Goal: Task Accomplishment & Management: Use online tool/utility

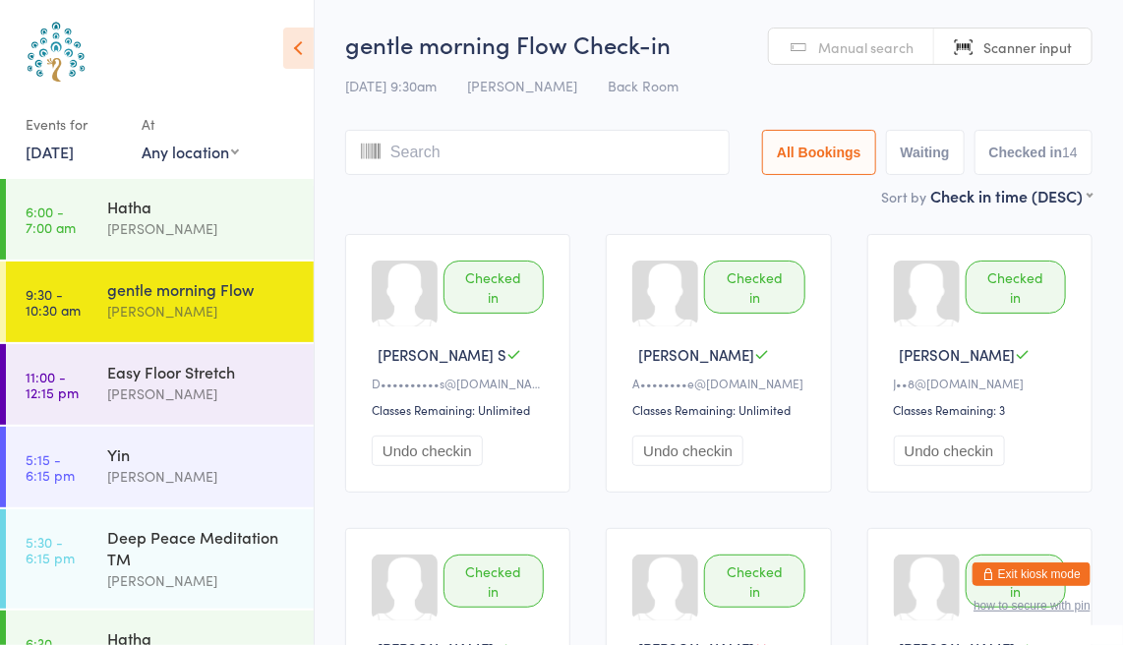
click at [812, 49] on link "Manual search" at bounding box center [851, 47] width 165 height 37
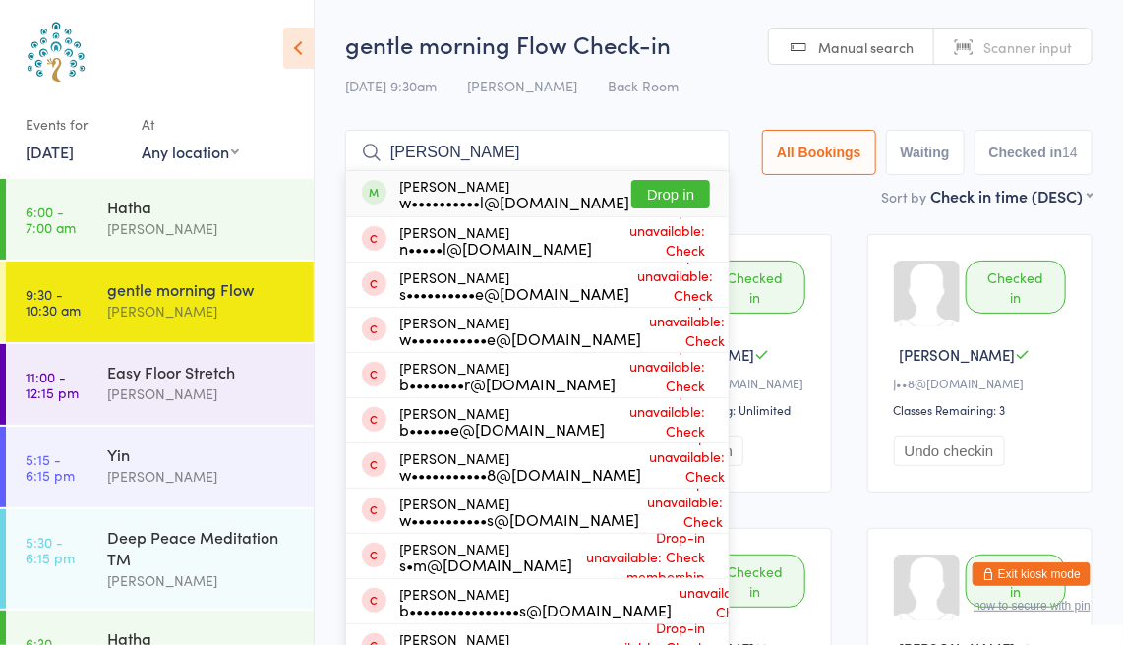
type input "[PERSON_NAME]"
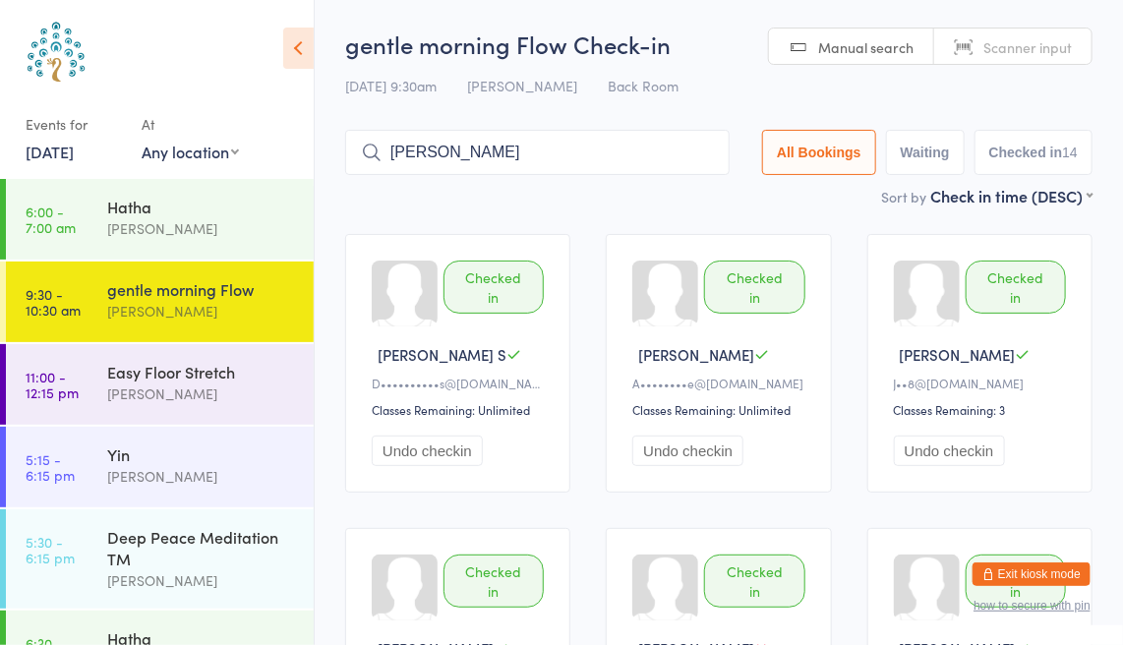
click at [67, 149] on link "[DATE]" at bounding box center [50, 152] width 48 height 22
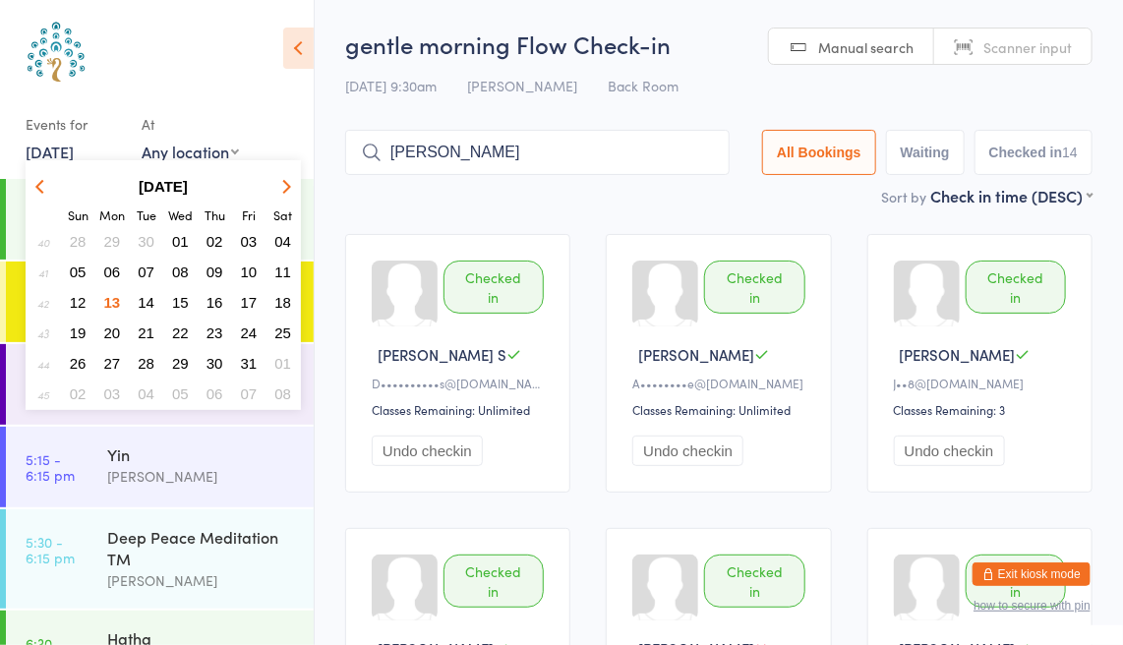
click at [276, 268] on span "11" at bounding box center [282, 272] width 17 height 17
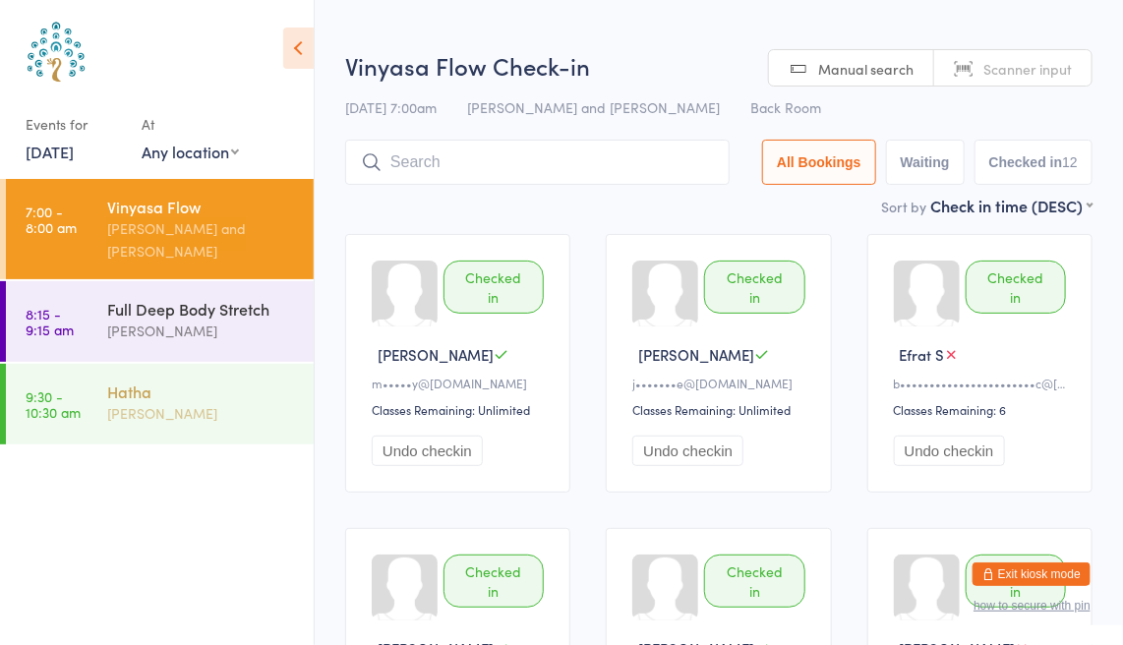
click at [179, 401] on div "Hatha" at bounding box center [202, 392] width 190 height 22
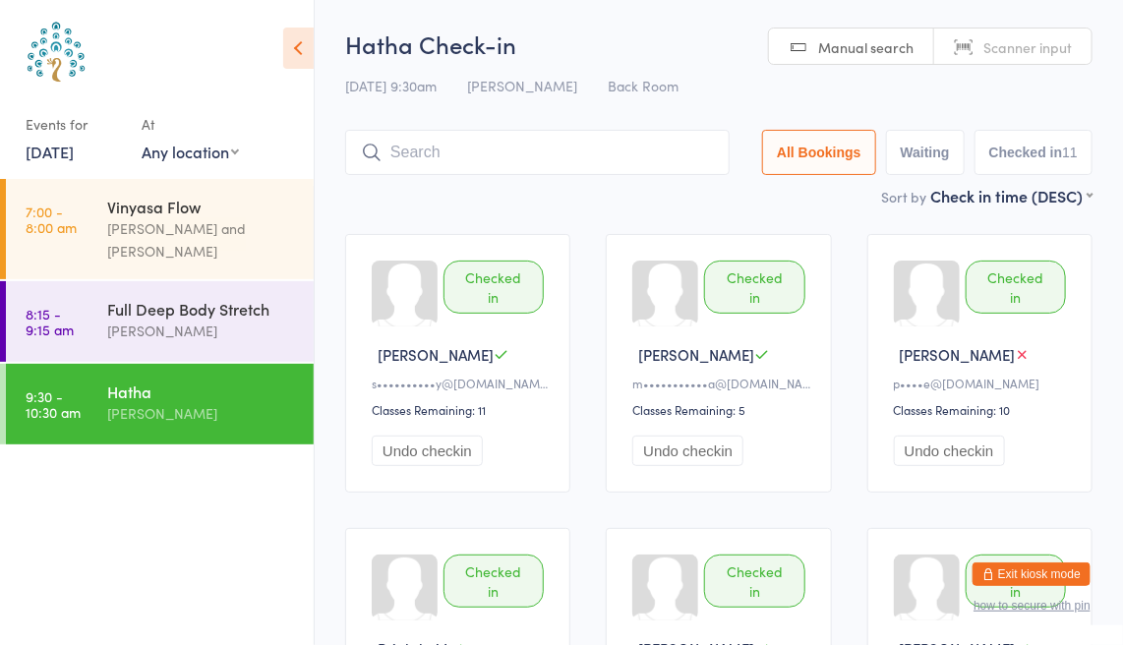
click at [55, 153] on link "[DATE]" at bounding box center [50, 152] width 48 height 22
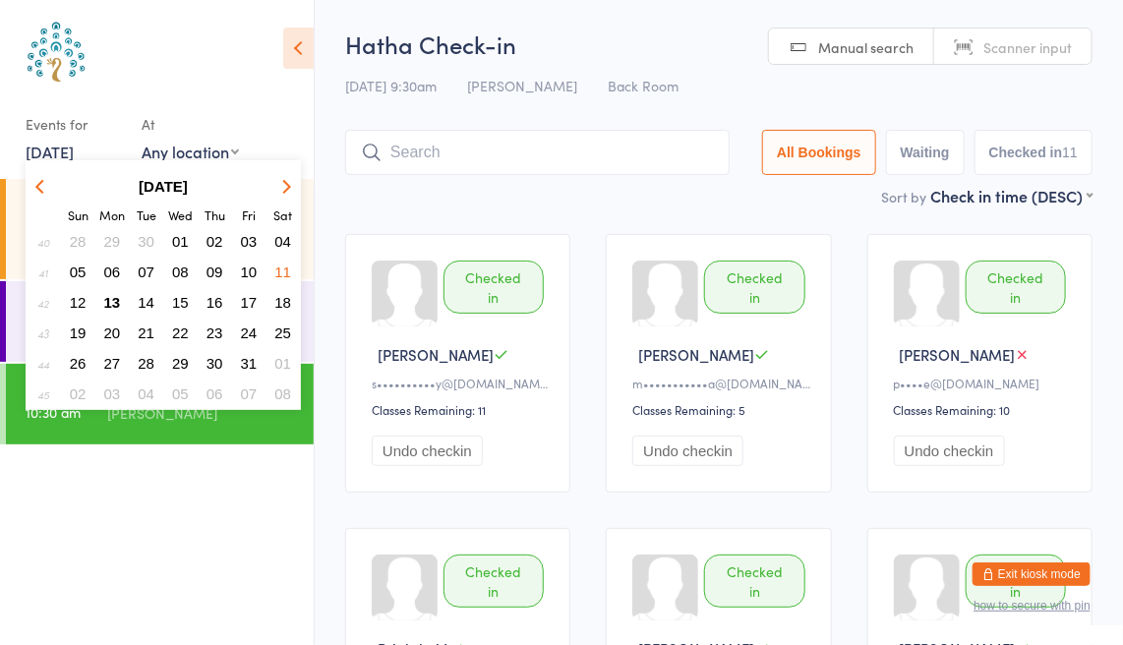
click at [117, 301] on span "13" at bounding box center [112, 302] width 17 height 17
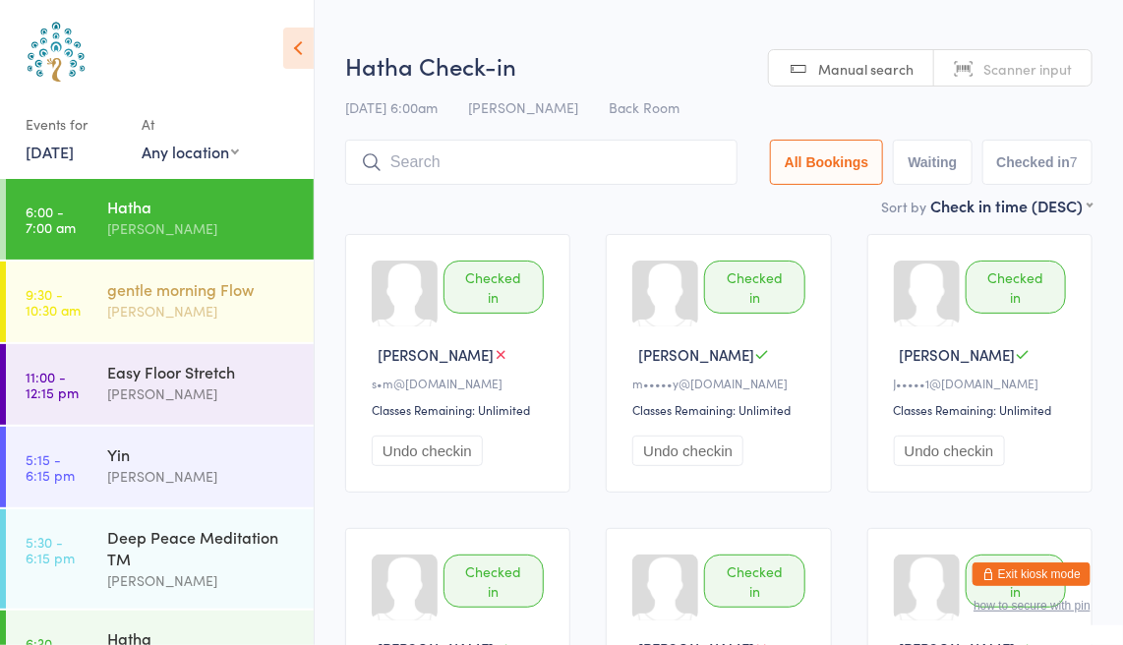
click at [211, 294] on div "gentle morning Flow" at bounding box center [202, 289] width 190 height 22
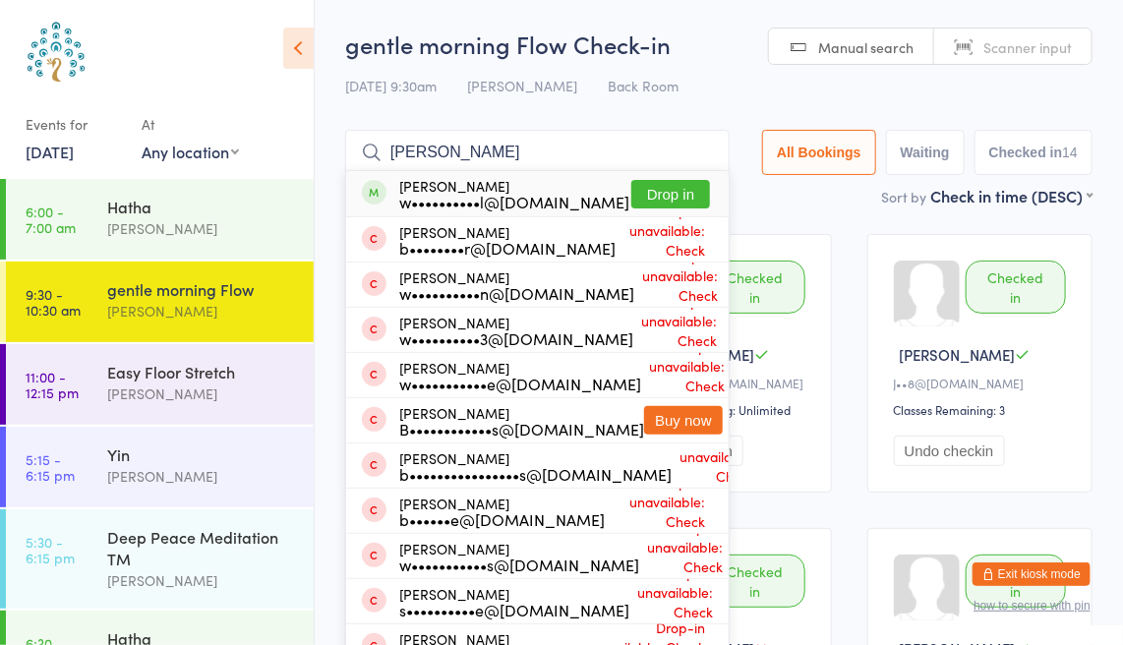
type input "[PERSON_NAME]"
click at [667, 190] on button "Drop in" at bounding box center [670, 194] width 79 height 29
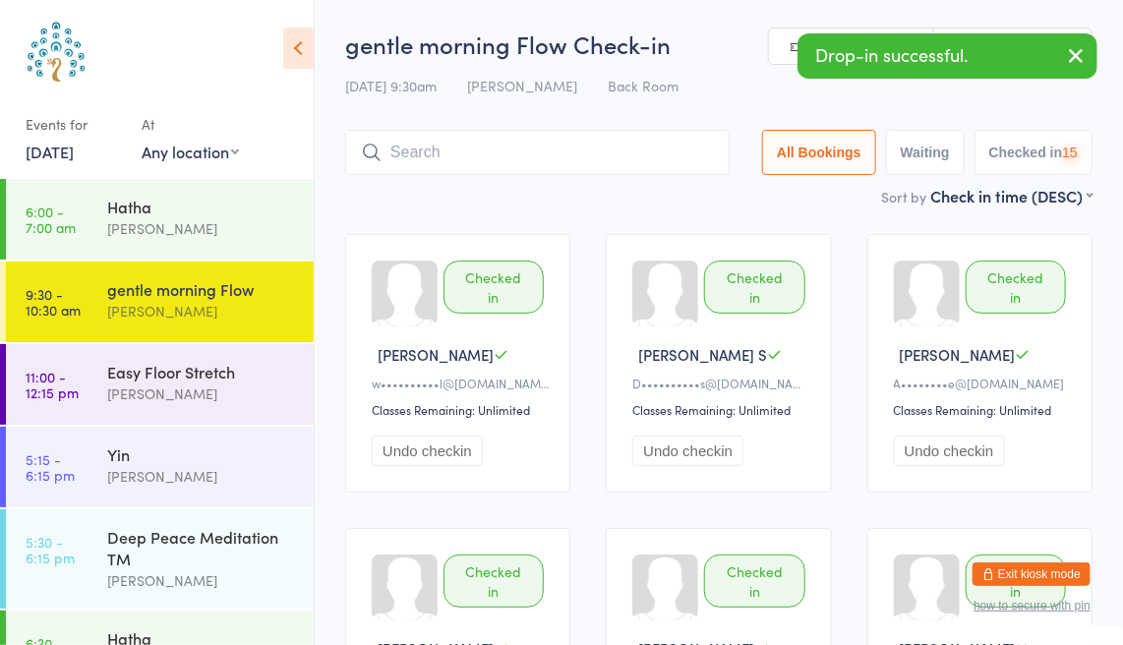
click at [1092, 48] on button "button" at bounding box center [1075, 56] width 43 height 45
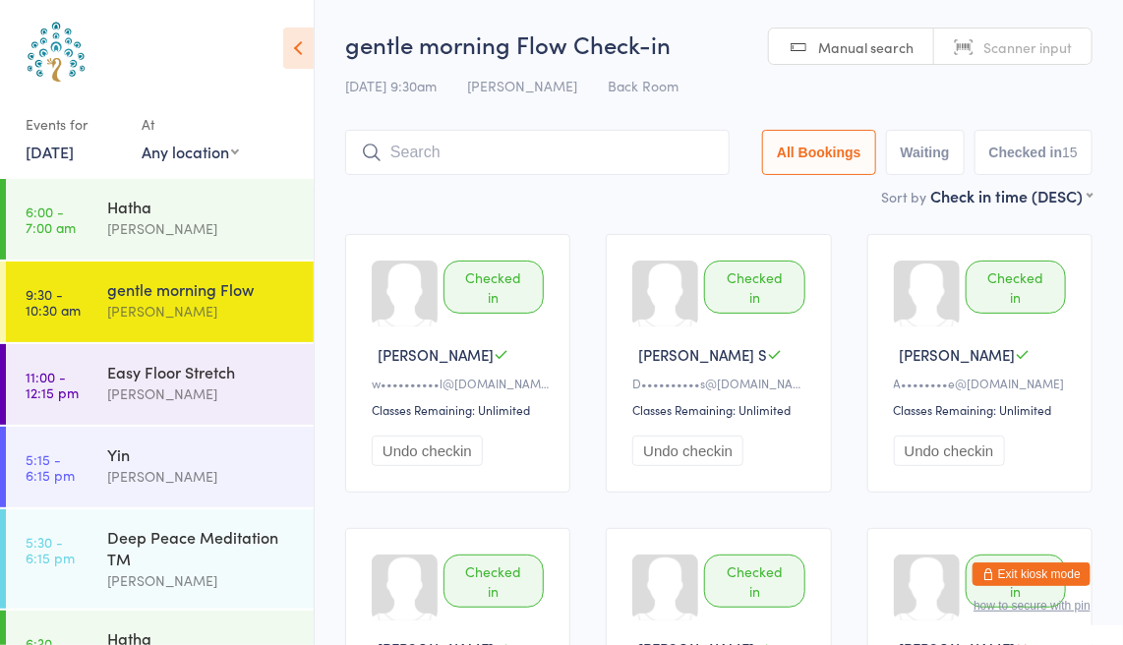
click at [1046, 46] on span "Scanner input" at bounding box center [1027, 47] width 89 height 20
click at [125, 375] on div "Easy Floor Stretch" at bounding box center [202, 372] width 190 height 22
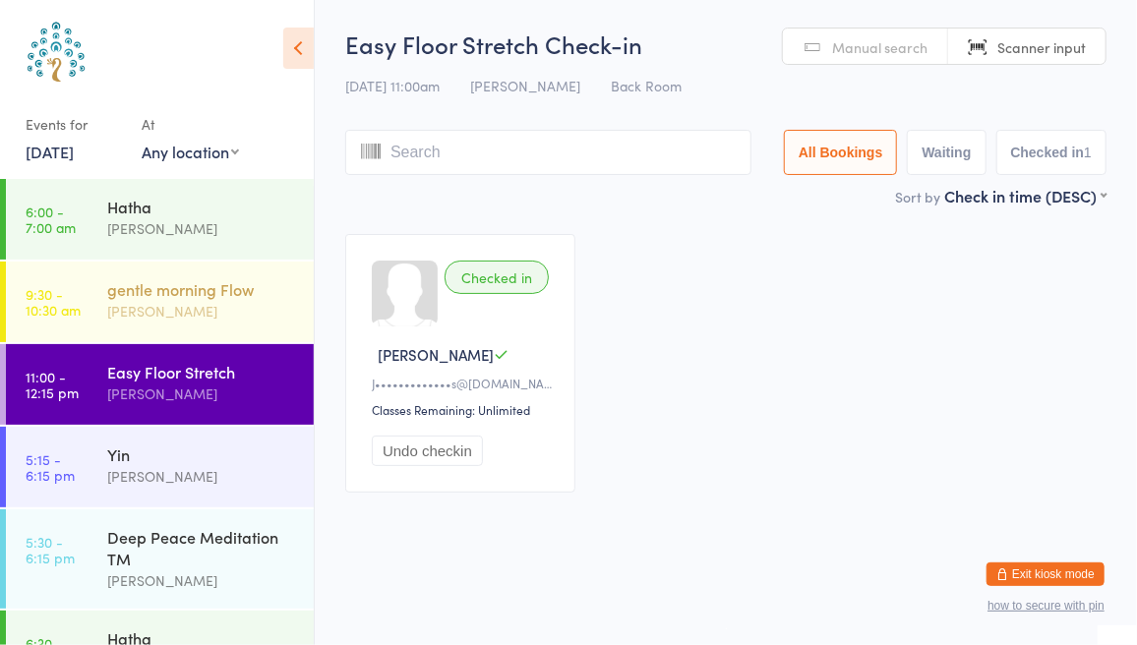
click at [208, 286] on div "gentle morning Flow" at bounding box center [202, 289] width 190 height 22
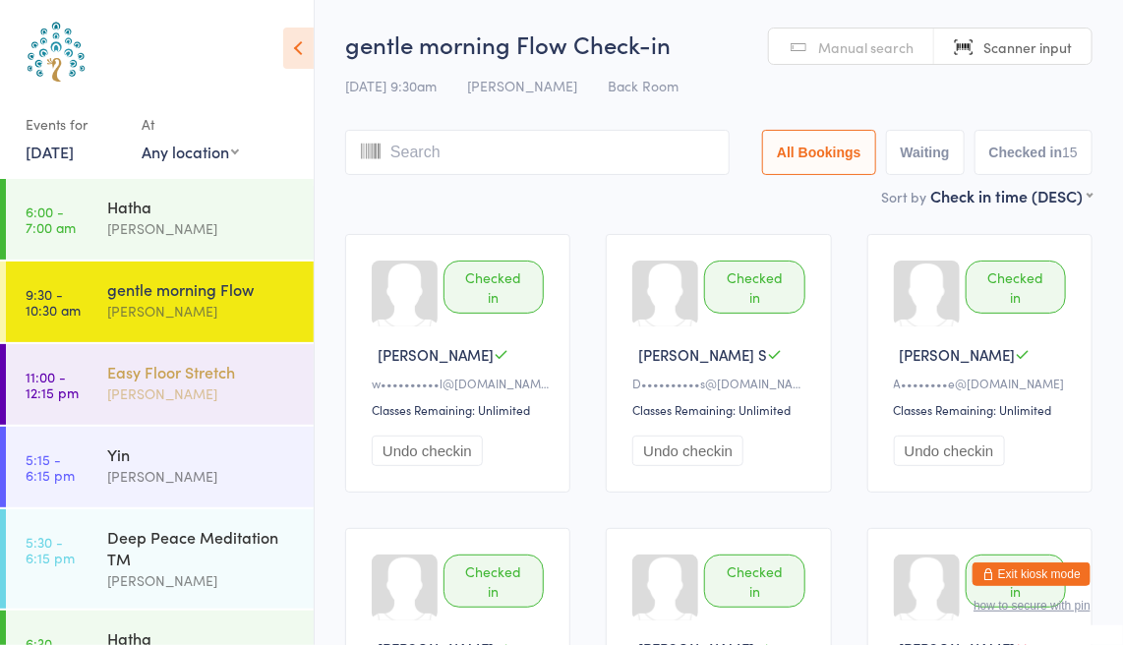
click at [228, 386] on div "[PERSON_NAME]" at bounding box center [202, 394] width 190 height 23
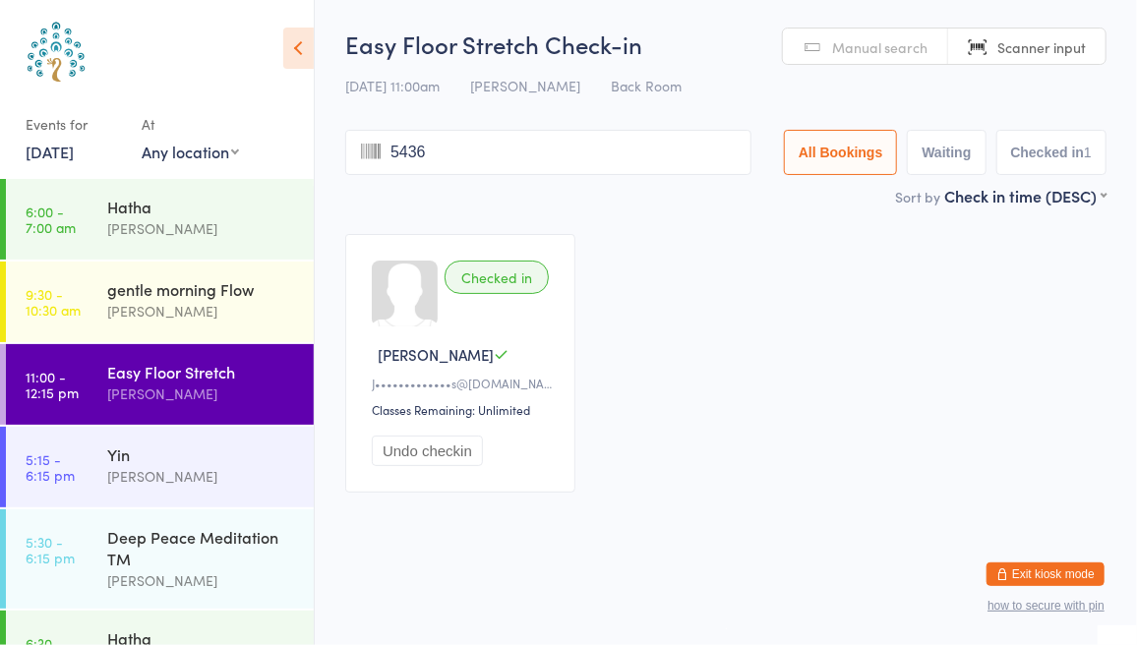
type input "5436"
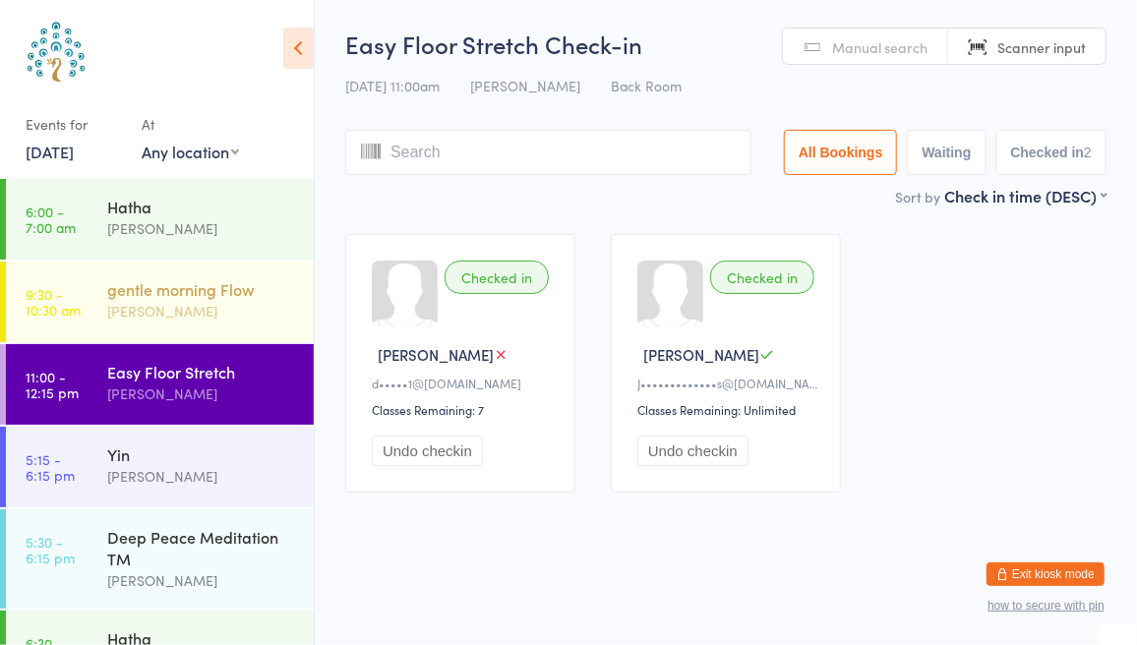
click at [196, 310] on div "[PERSON_NAME]" at bounding box center [202, 311] width 190 height 23
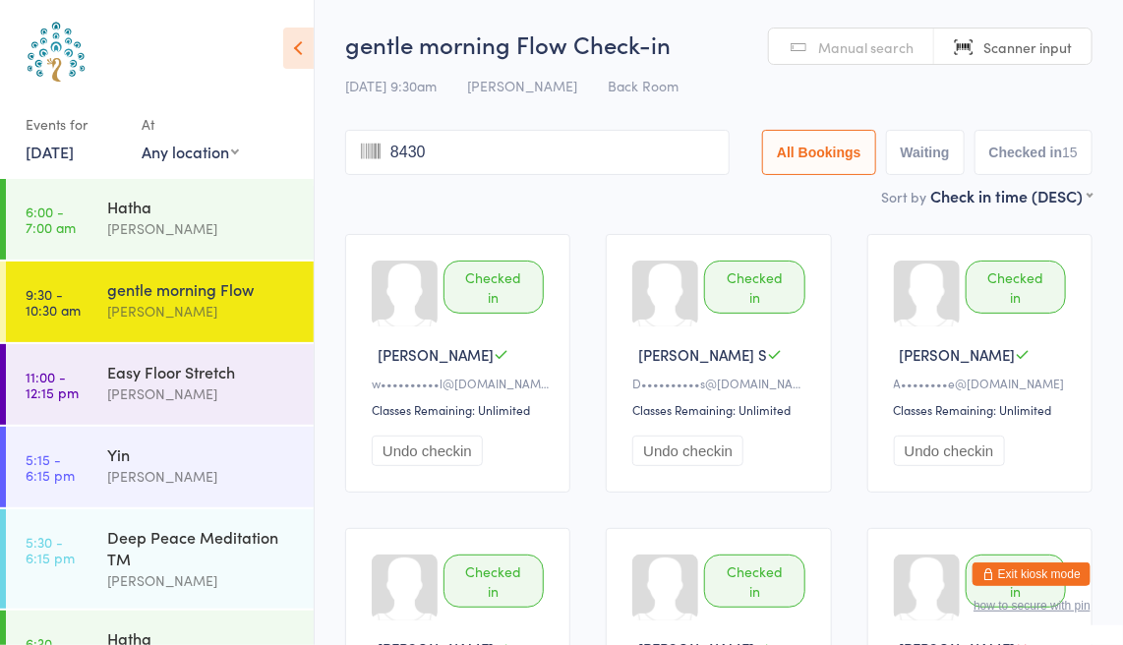
type input "8430"
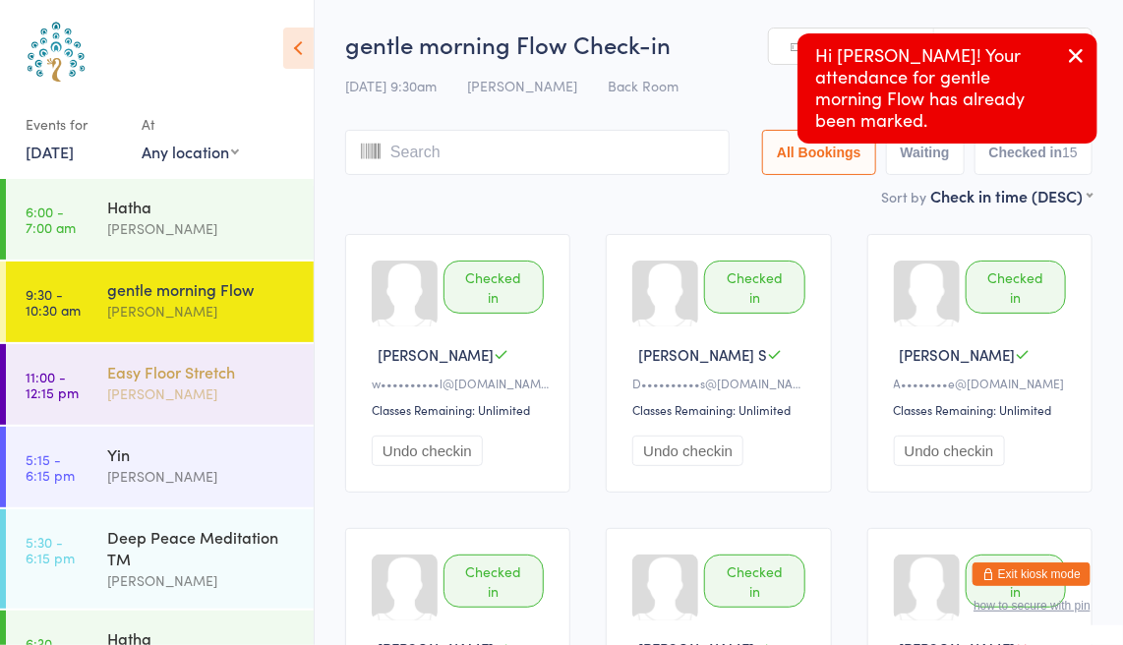
click at [194, 380] on div "Easy Floor Stretch" at bounding box center [202, 372] width 190 height 22
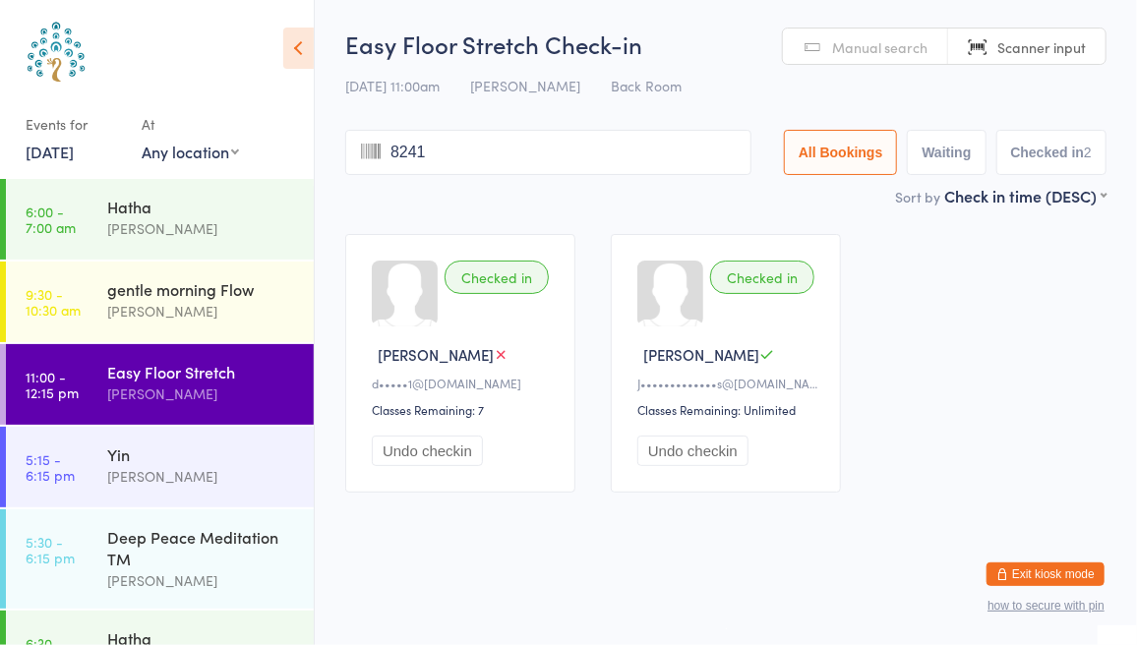
type input "8241"
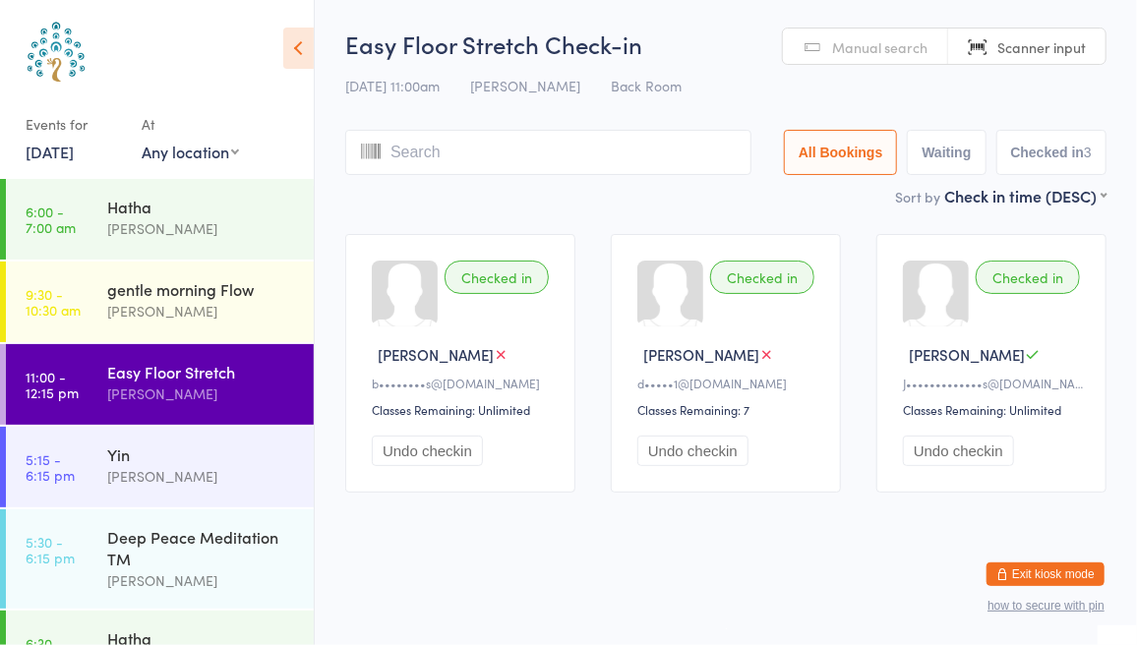
click at [74, 160] on link "[DATE]" at bounding box center [50, 152] width 48 height 22
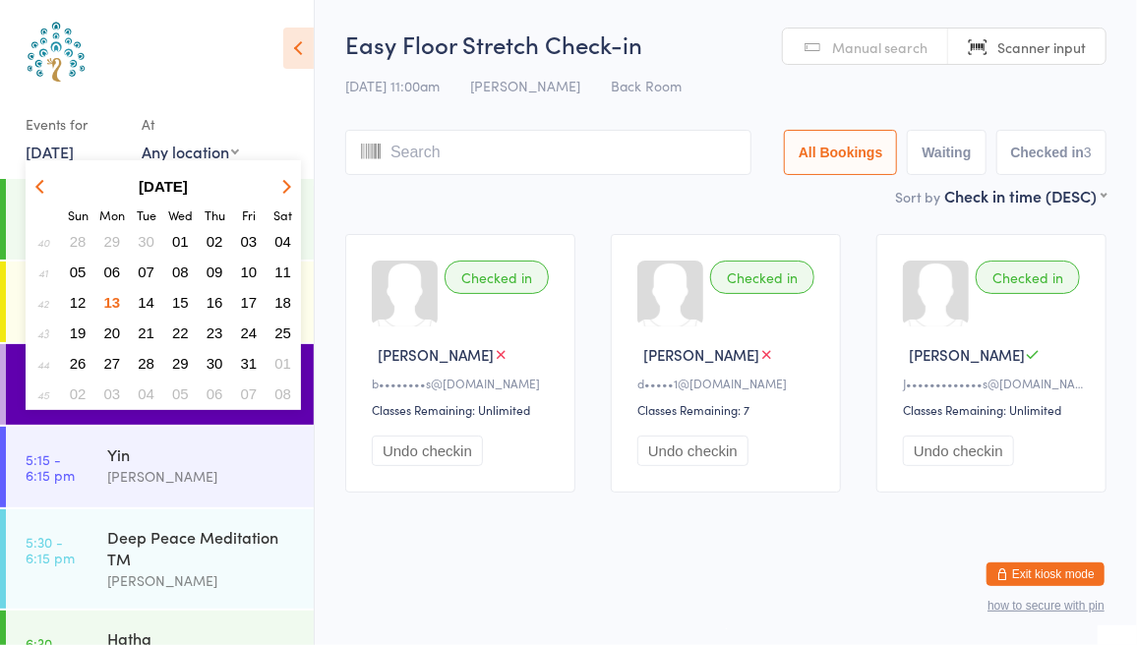
click at [147, 271] on span "07" at bounding box center [146, 272] width 17 height 17
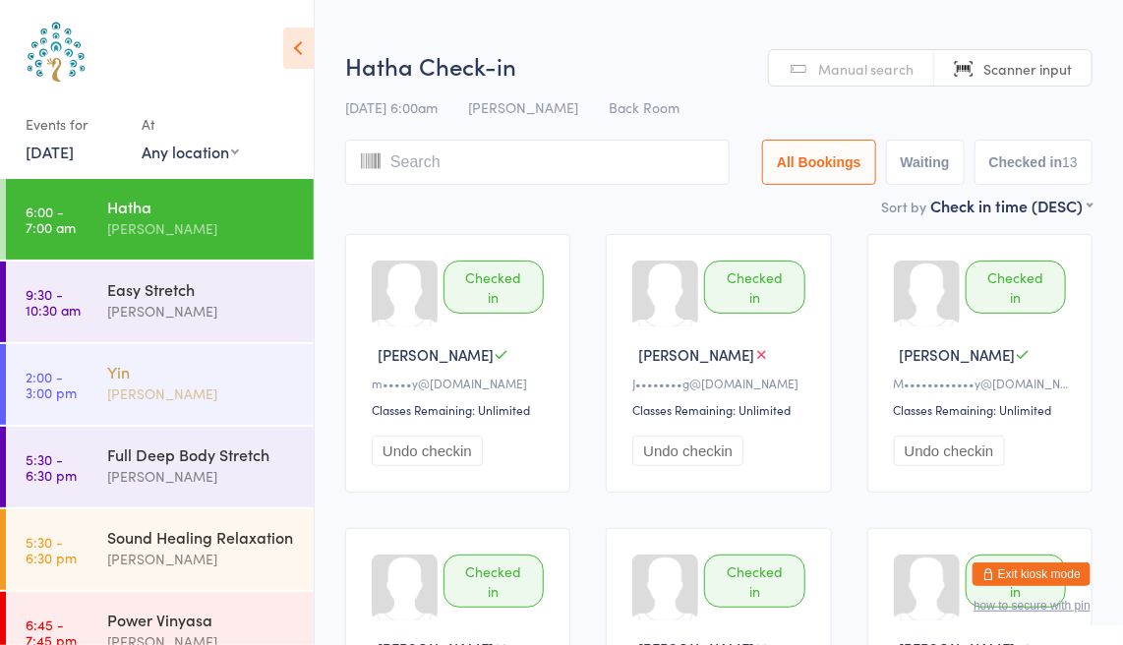
click at [237, 388] on div "[PERSON_NAME]" at bounding box center [202, 394] width 190 height 23
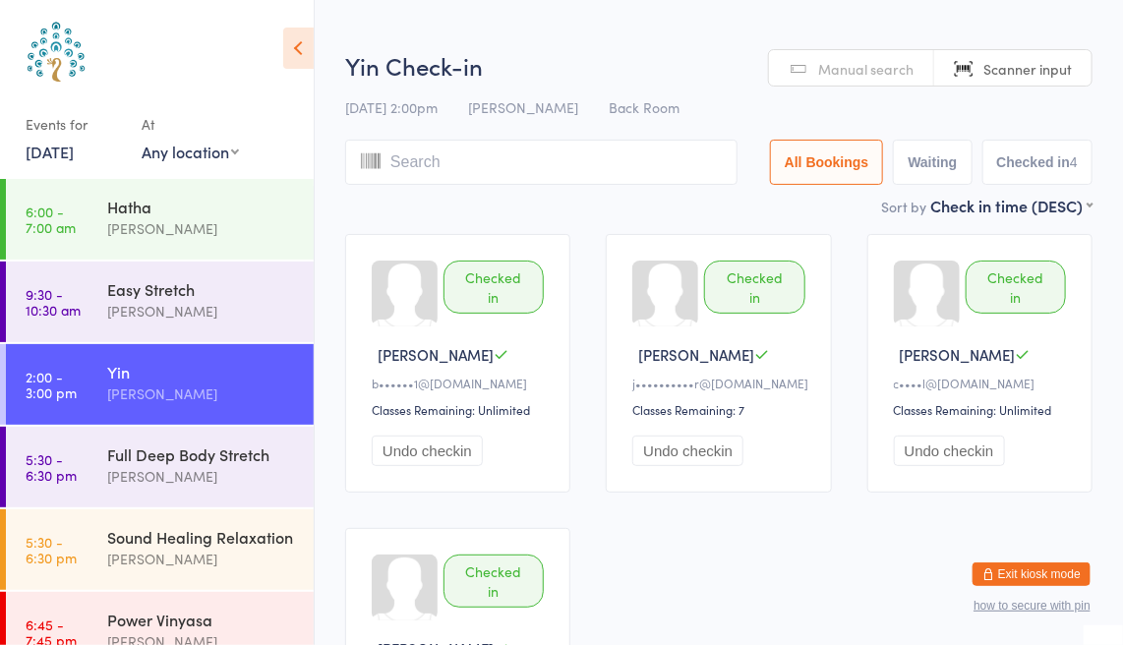
click at [65, 158] on link "[DATE]" at bounding box center [50, 152] width 48 height 22
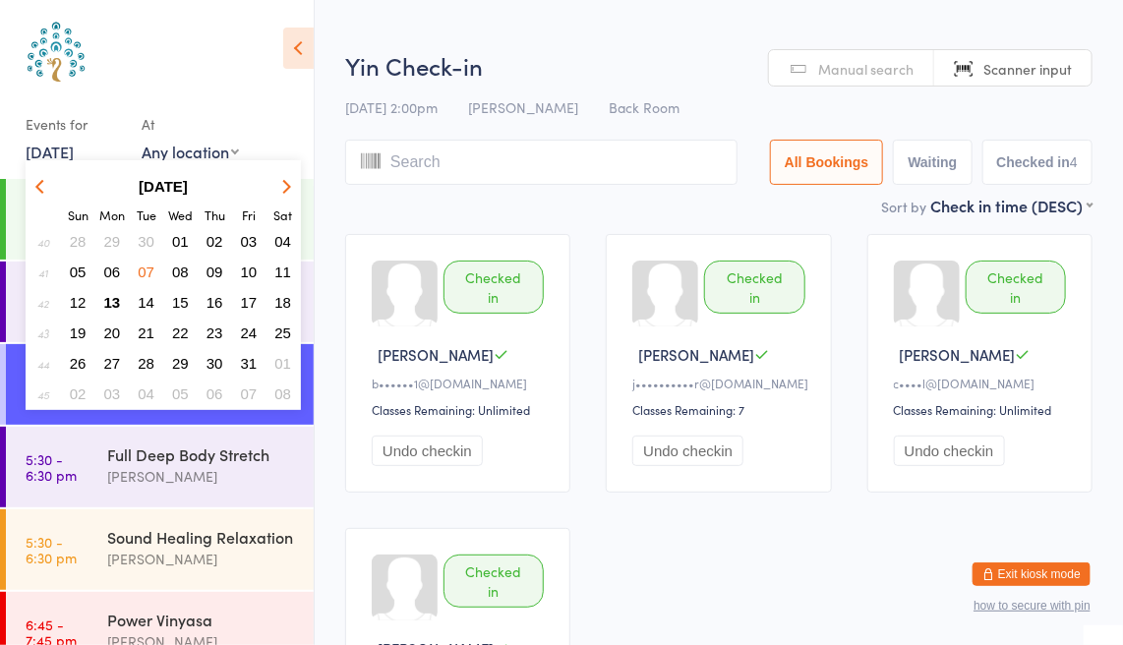
click at [111, 307] on span "13" at bounding box center [112, 302] width 17 height 17
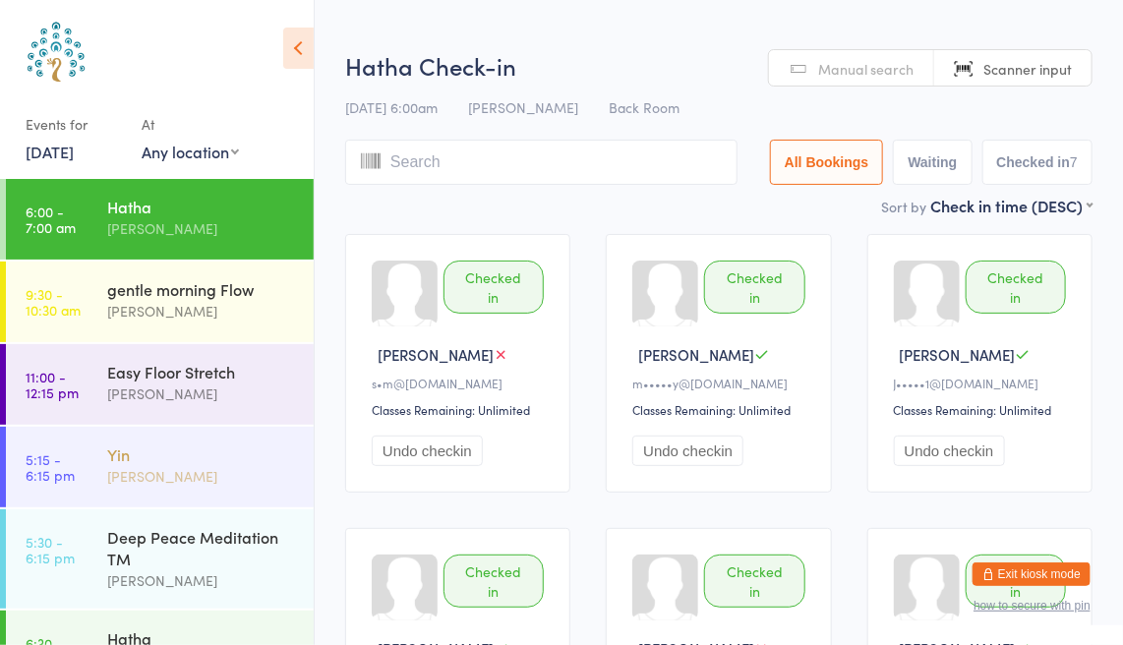
click at [202, 474] on div "[PERSON_NAME]" at bounding box center [202, 476] width 190 height 23
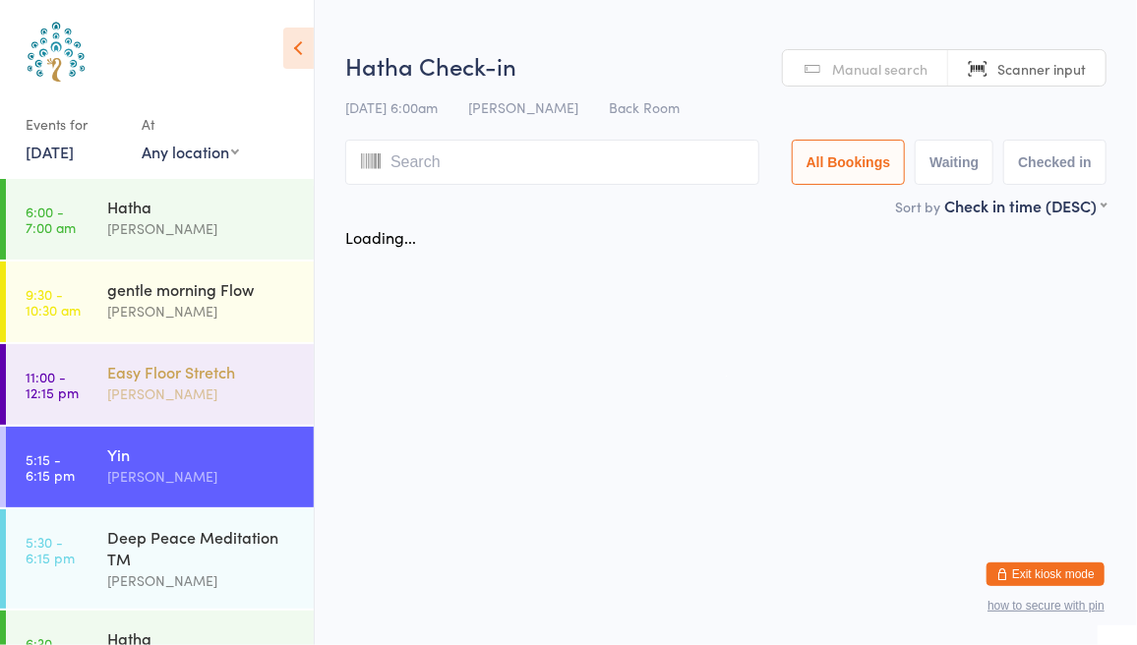
click at [226, 406] on div "Easy Floor Stretch [PERSON_NAME]" at bounding box center [210, 383] width 207 height 78
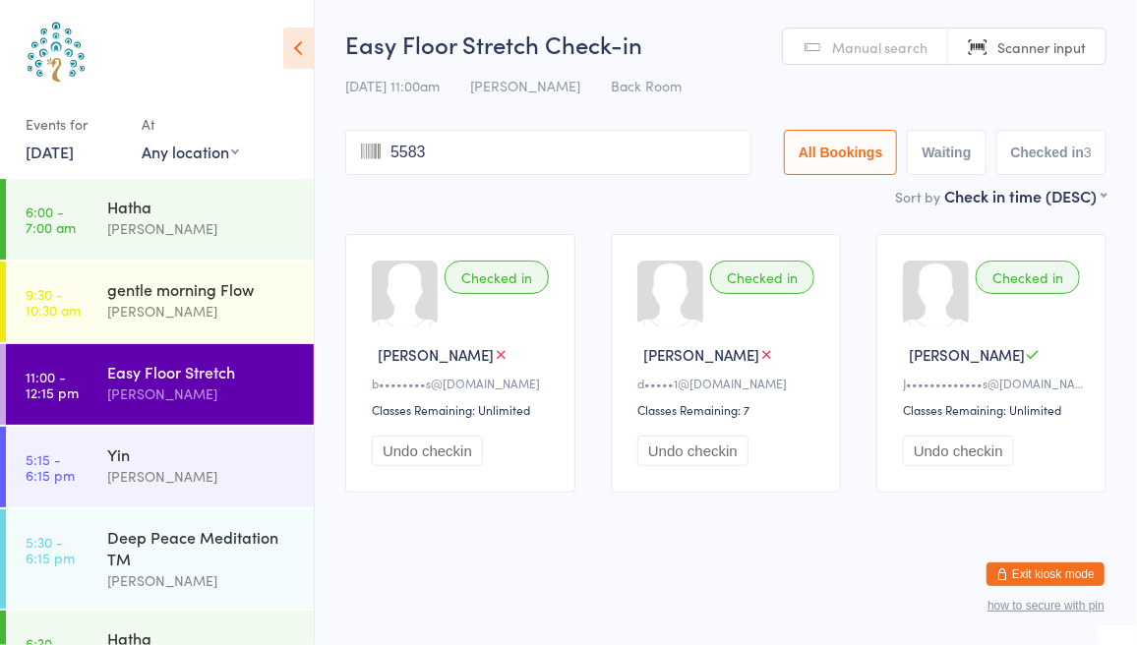
type input "5583"
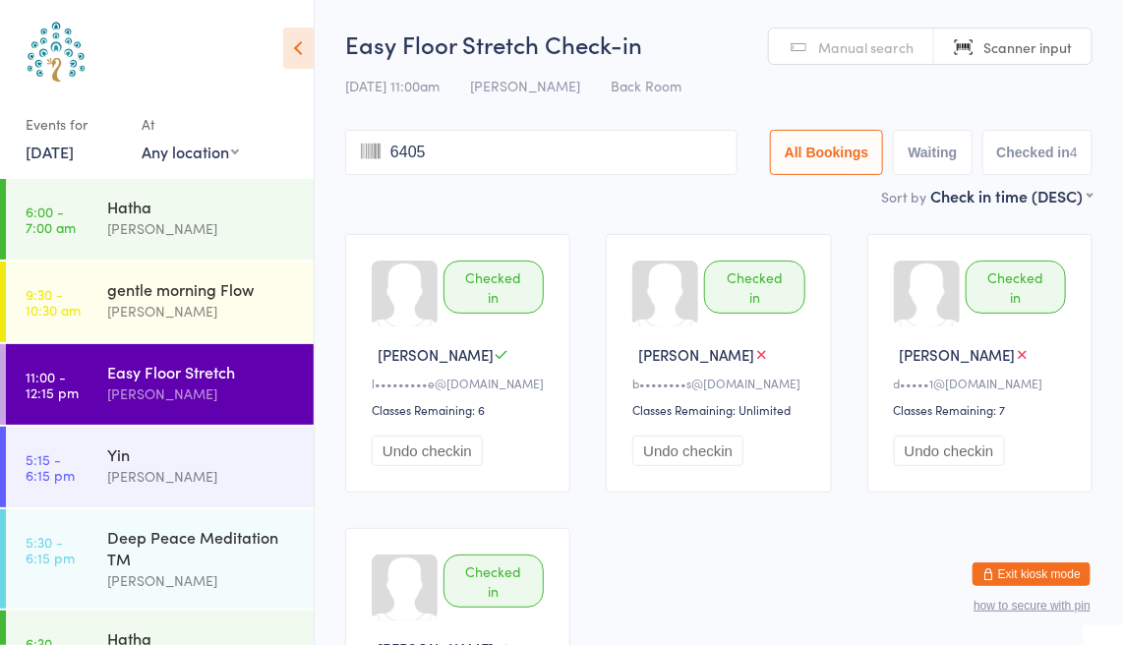
type input "6405"
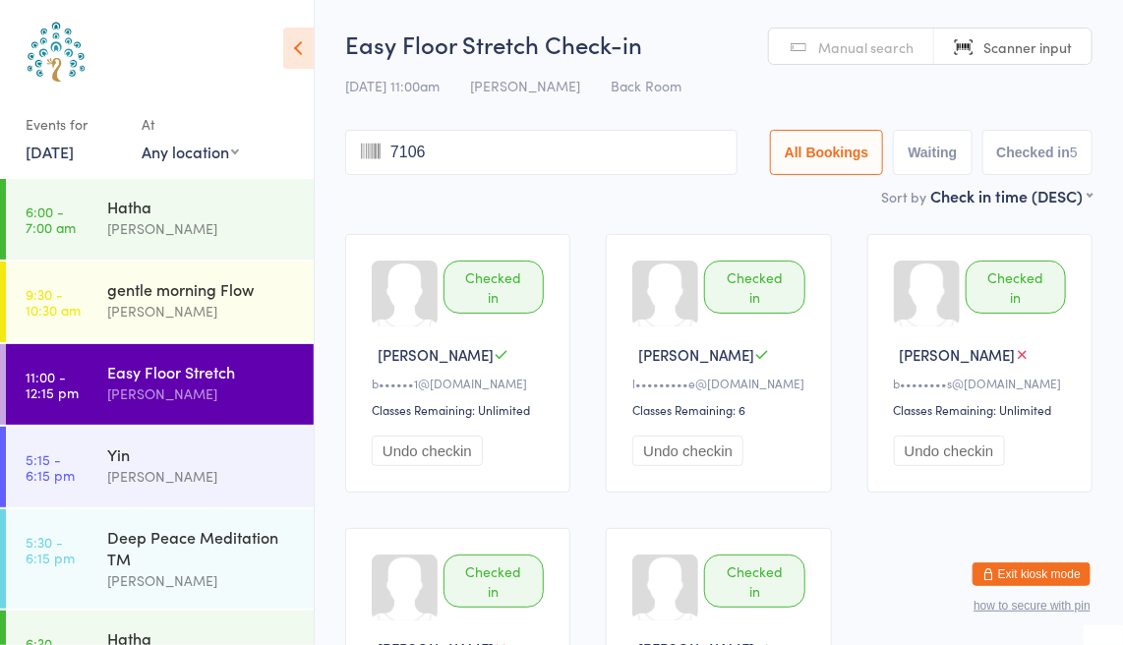
type input "7106"
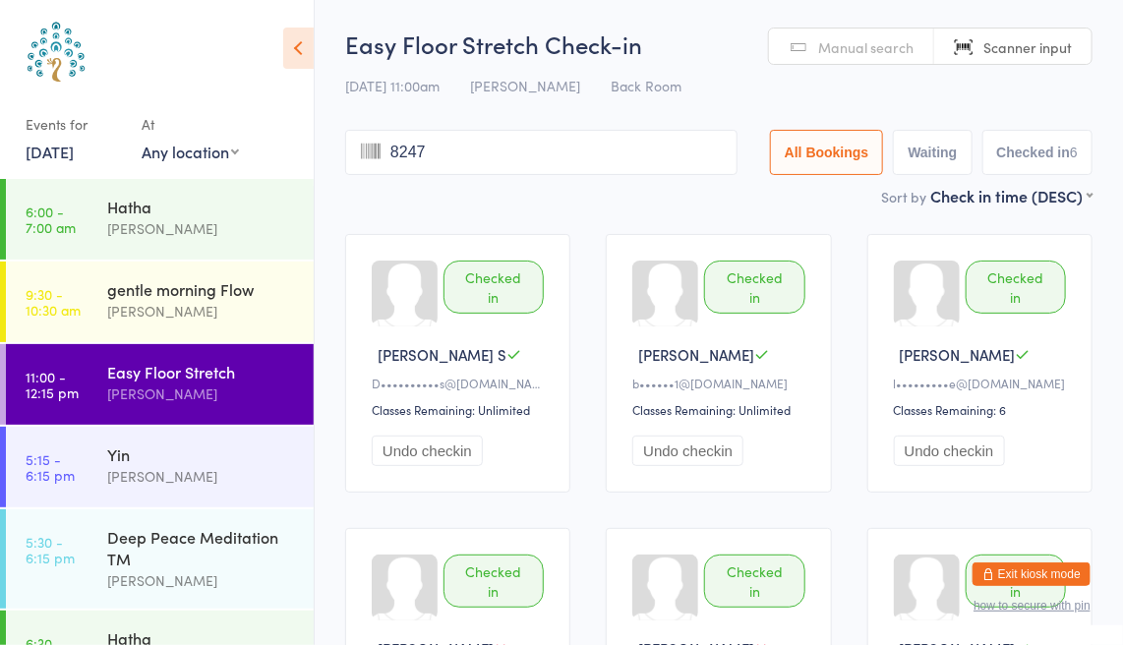
type input "8247"
click at [161, 311] on div "[PERSON_NAME]" at bounding box center [202, 311] width 190 height 23
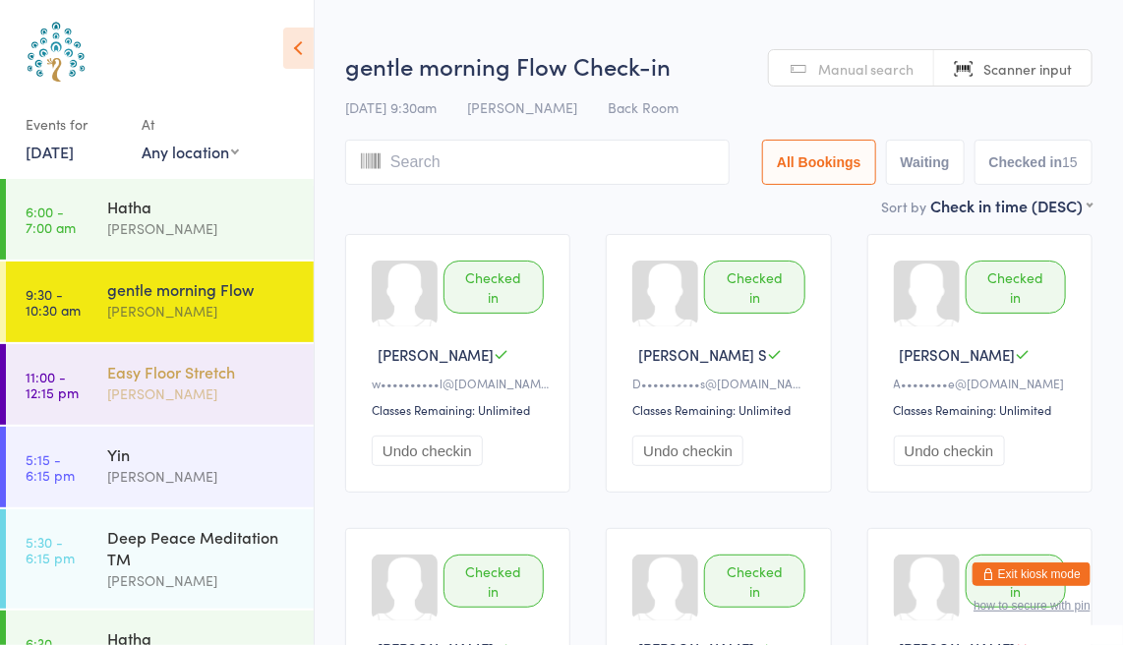
click at [155, 404] on div "[PERSON_NAME]" at bounding box center [202, 394] width 190 height 23
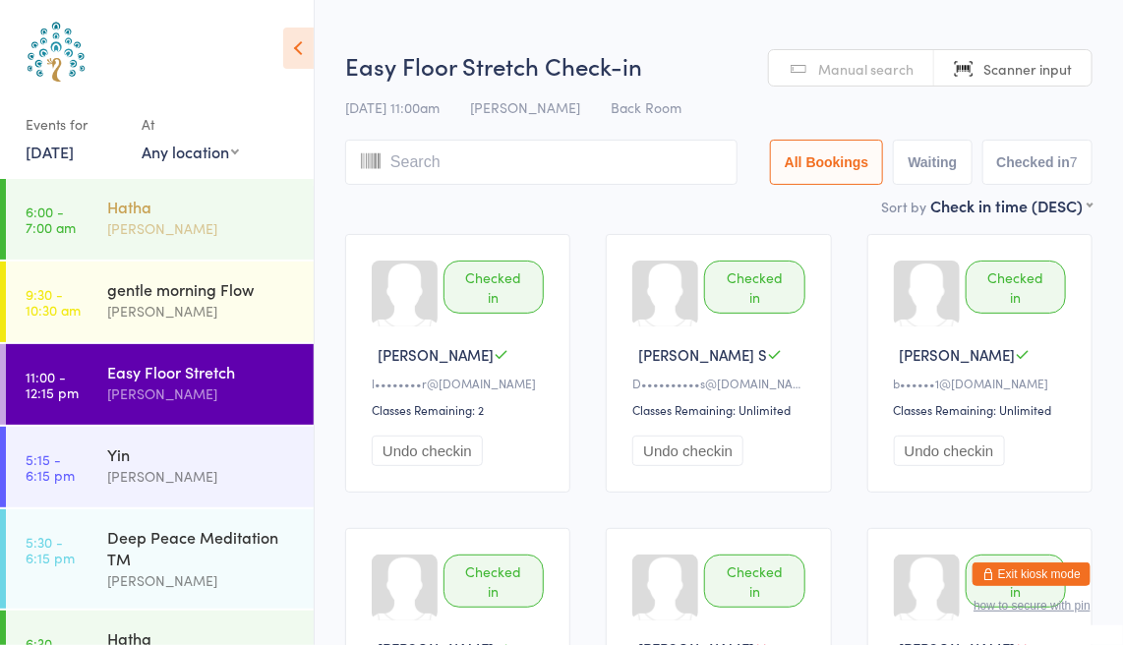
click at [173, 208] on div "Hatha" at bounding box center [202, 207] width 190 height 22
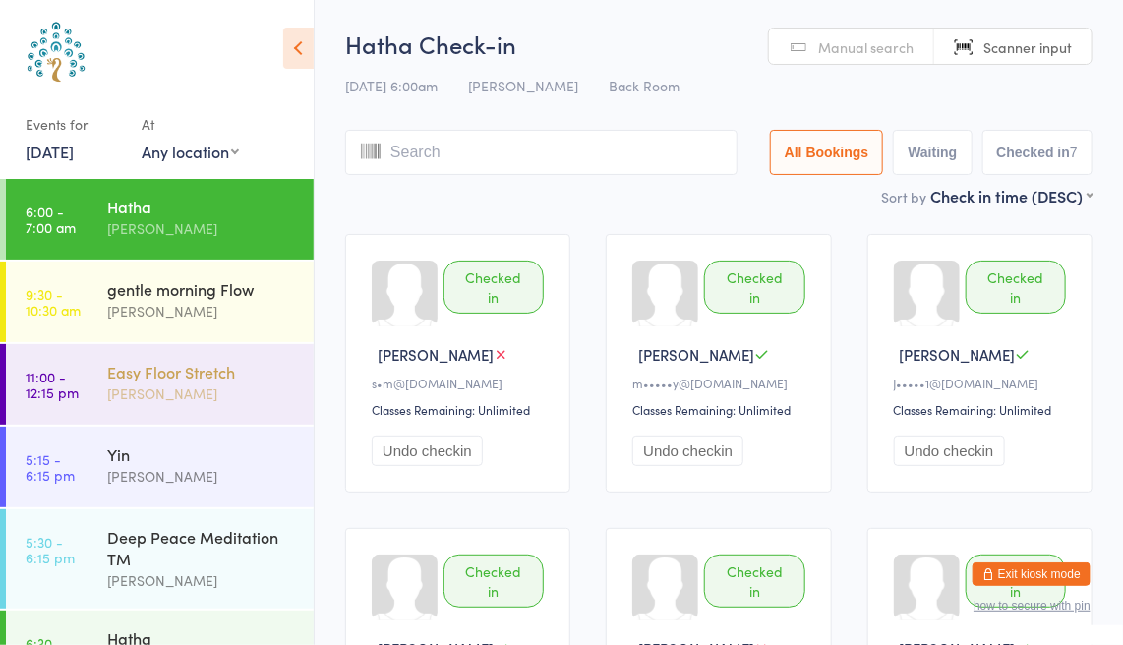
click at [187, 384] on div "[PERSON_NAME]" at bounding box center [202, 394] width 190 height 23
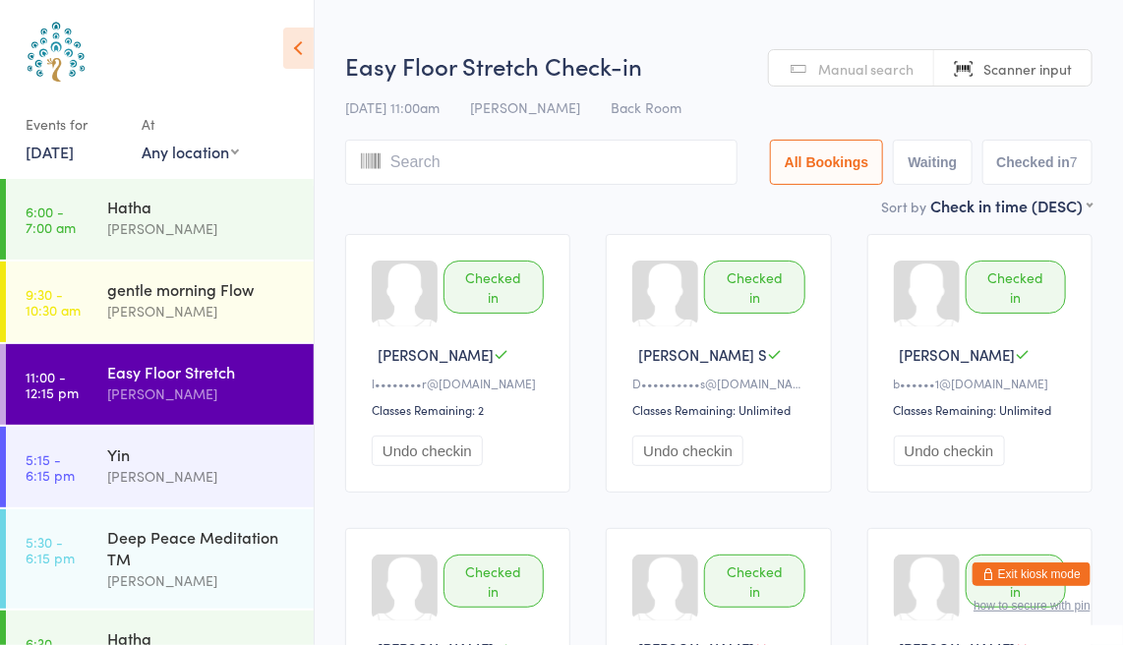
click at [72, 157] on link "[DATE]" at bounding box center [50, 152] width 48 height 22
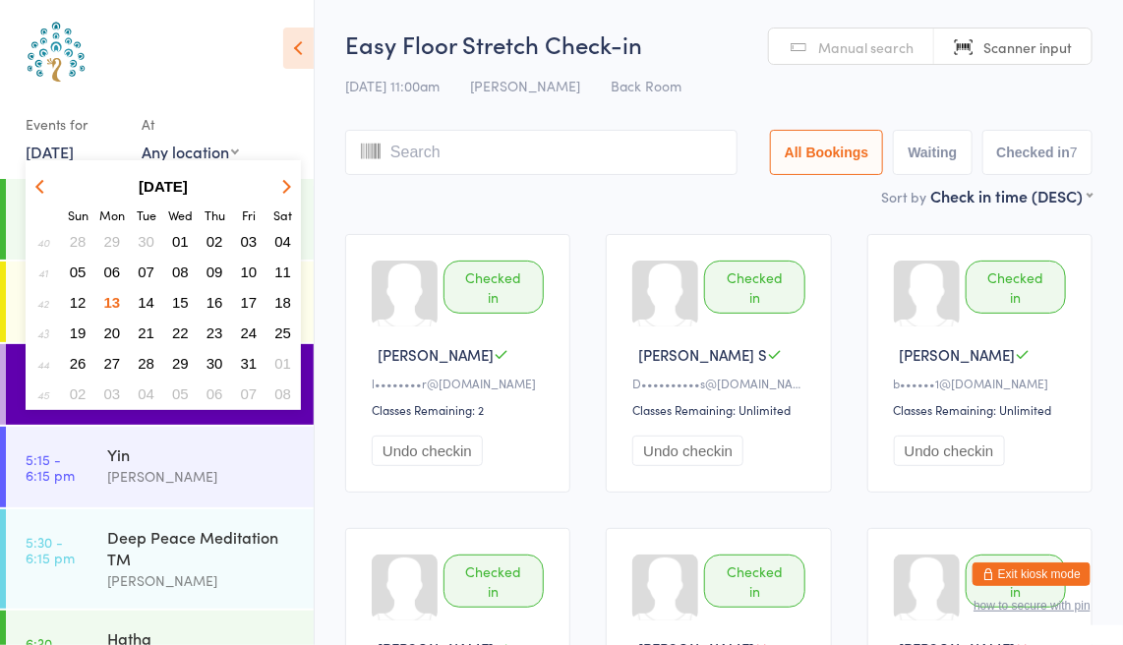
click at [118, 268] on span "06" at bounding box center [112, 272] width 17 height 17
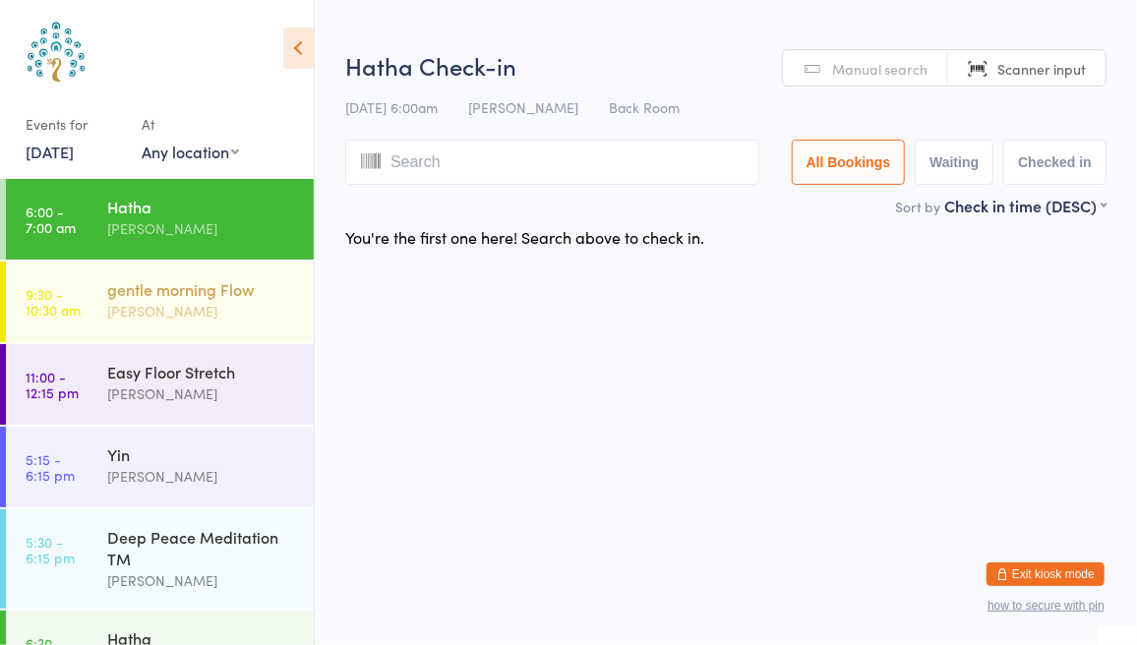
click at [130, 285] on div "gentle morning Flow" at bounding box center [202, 289] width 190 height 22
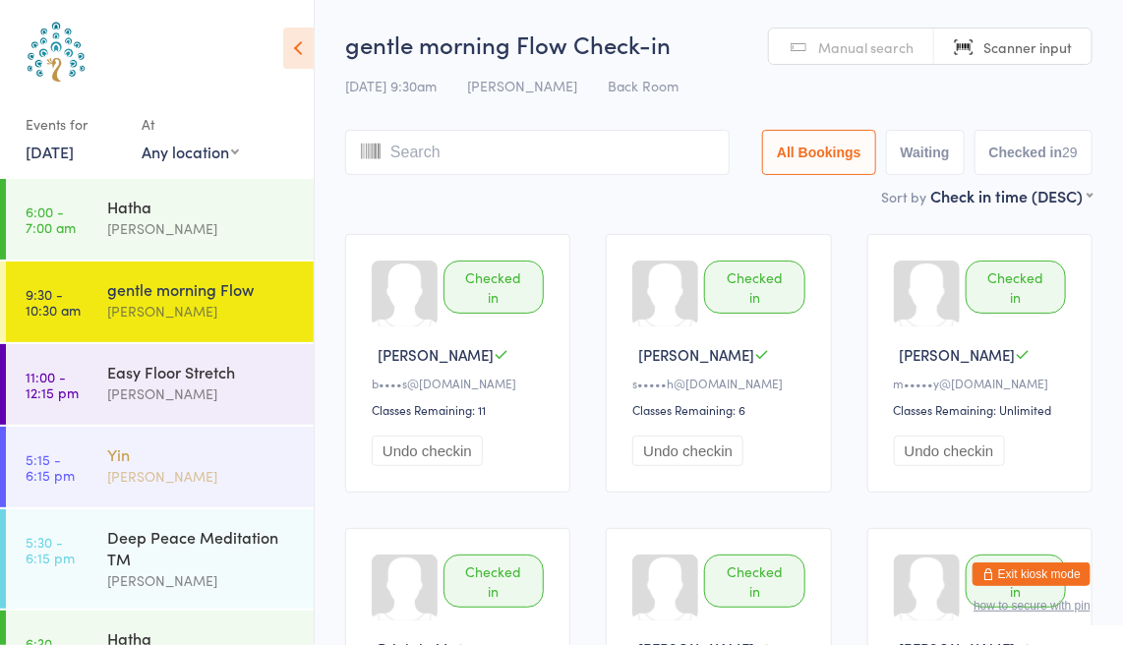
click at [150, 472] on div "[PERSON_NAME]" at bounding box center [202, 476] width 190 height 23
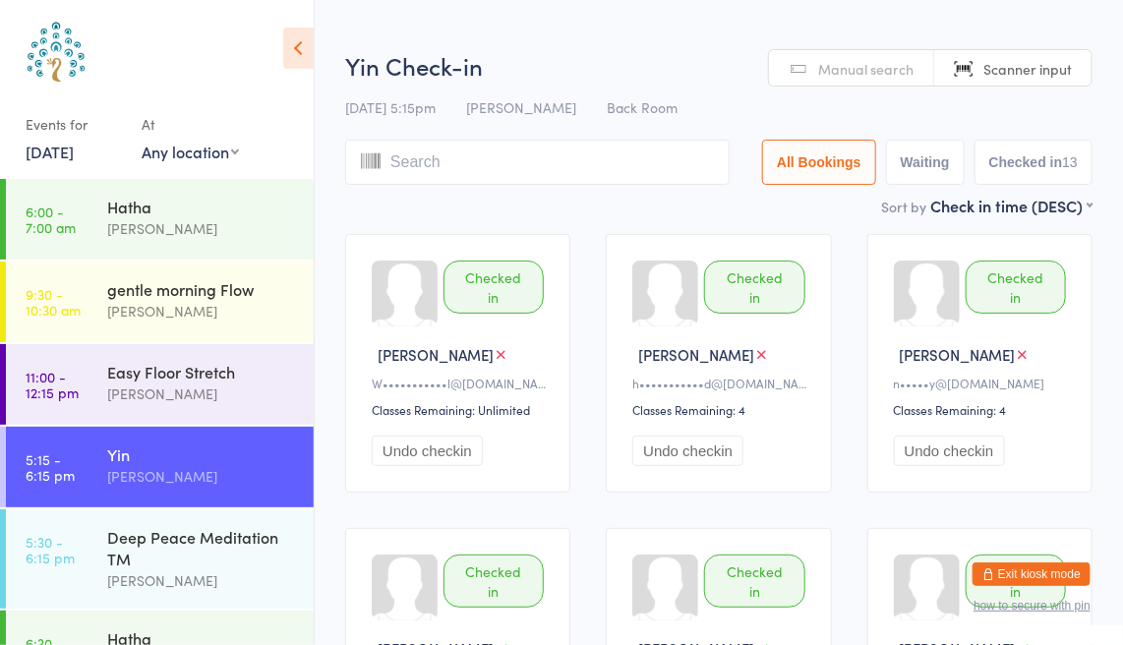
click at [65, 152] on link "[DATE]" at bounding box center [50, 152] width 48 height 22
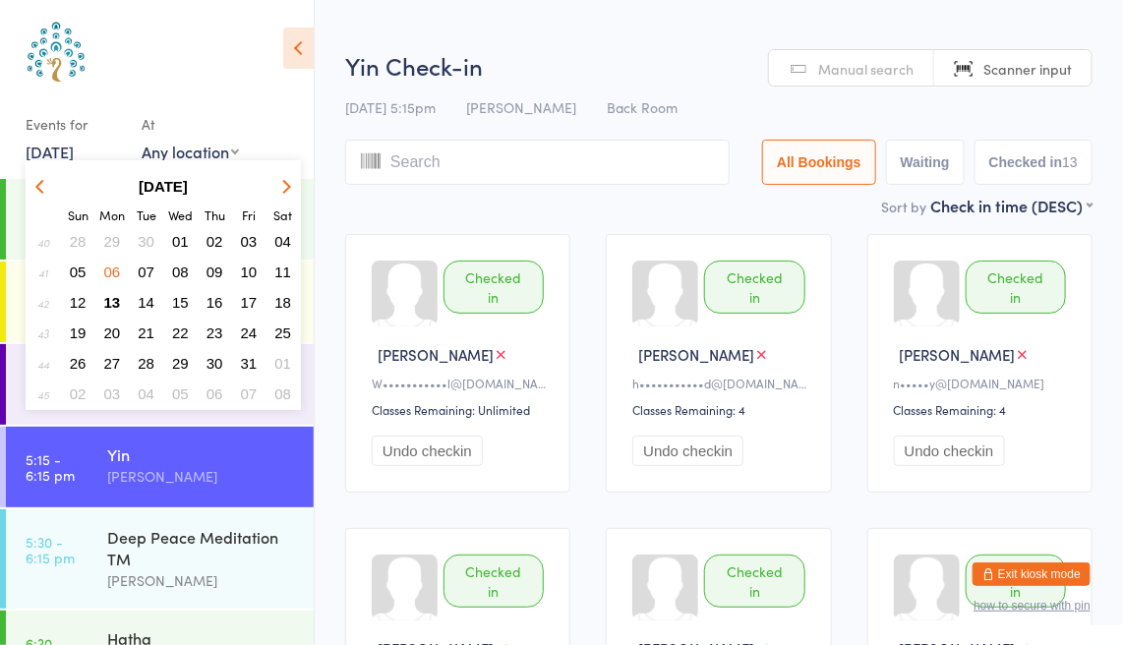
click at [182, 271] on span "08" at bounding box center [180, 272] width 17 height 17
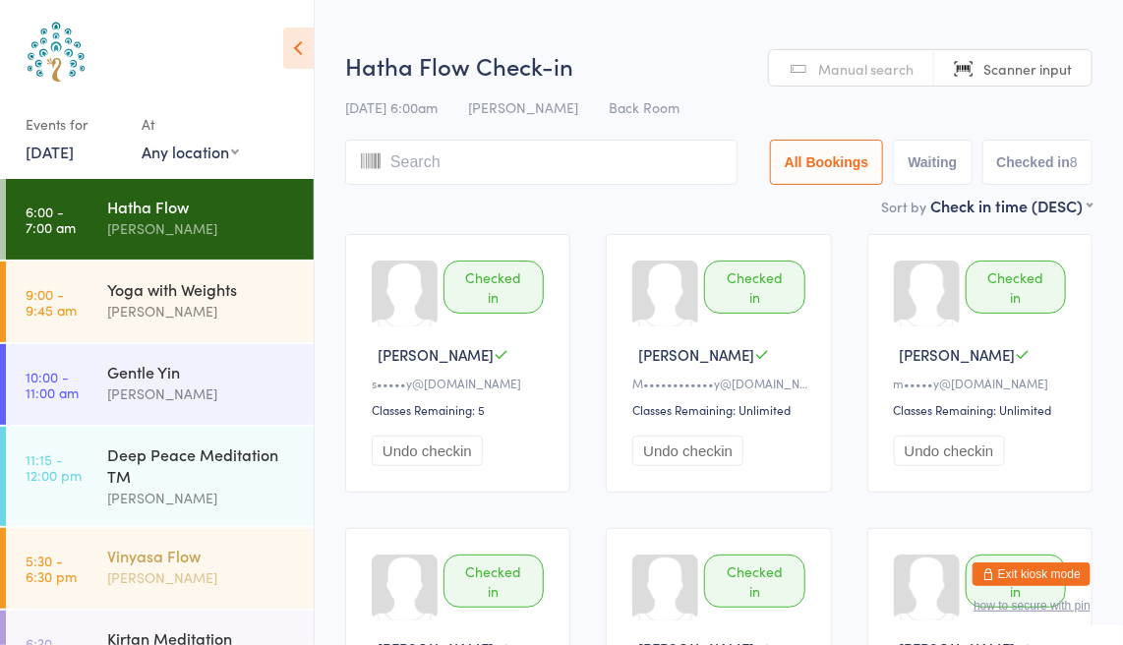
click at [184, 546] on div "Vinyasa Flow" at bounding box center [202, 556] width 190 height 22
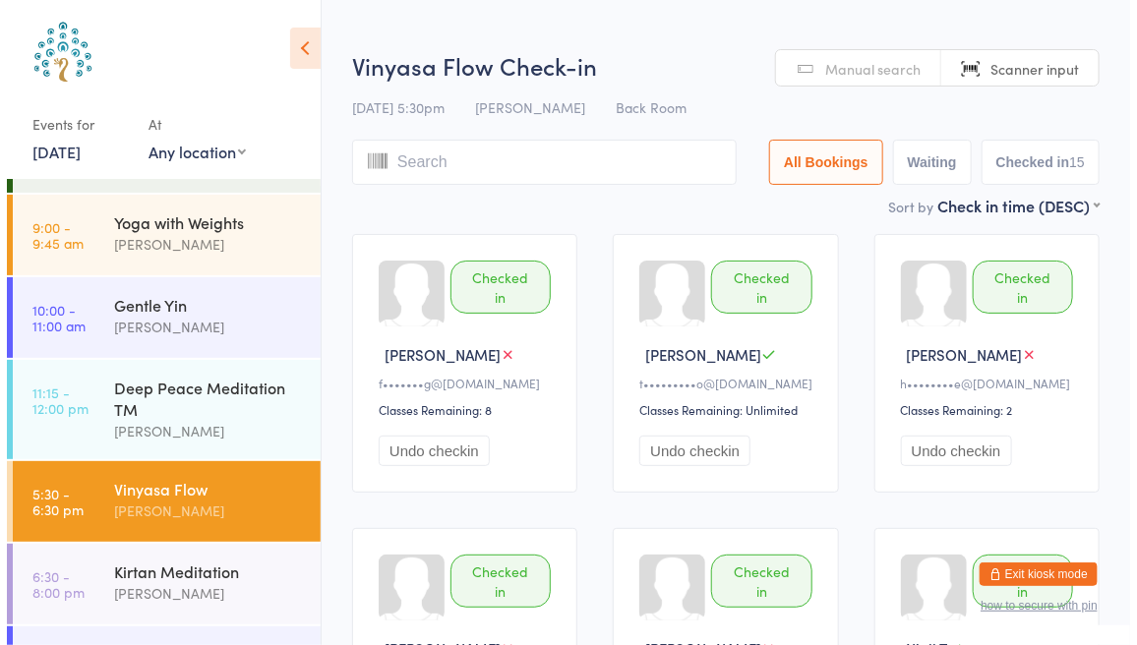
scroll to position [131, 0]
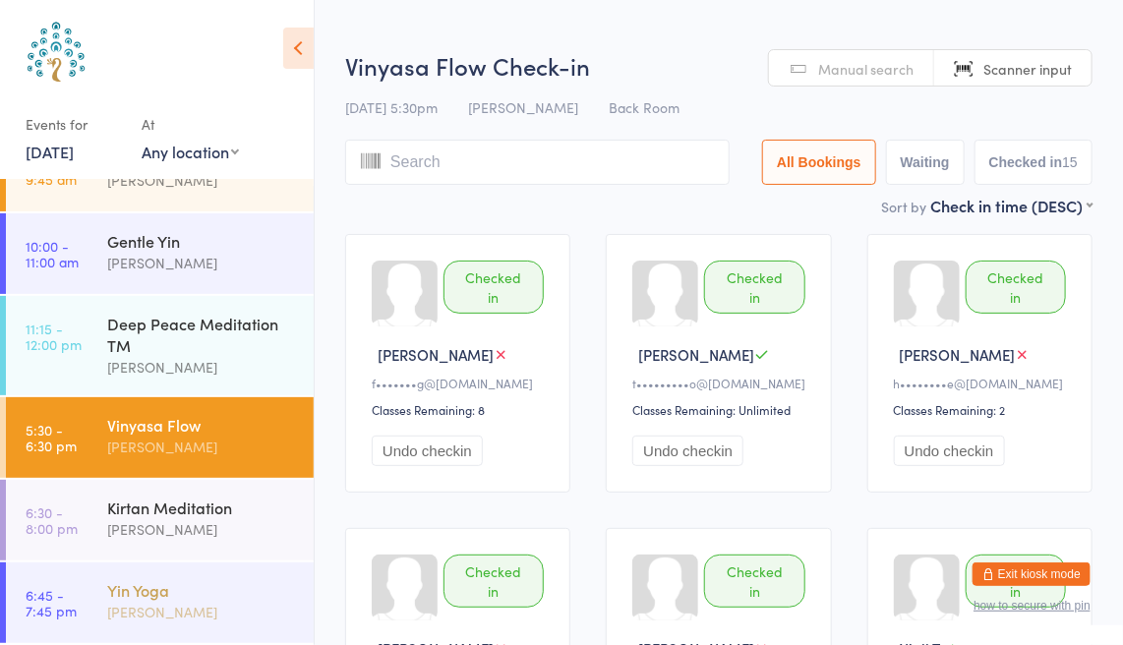
click at [206, 576] on div "Yin Yoga [PERSON_NAME]" at bounding box center [210, 602] width 207 height 78
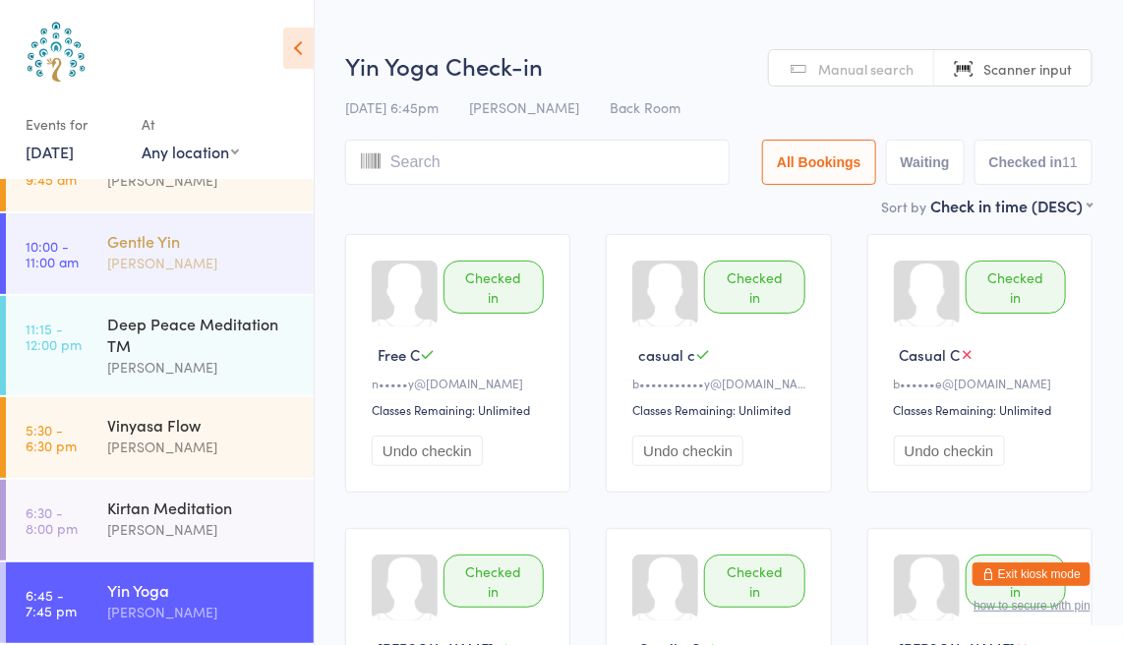
click at [177, 274] on div "Gentle Yin [PERSON_NAME]" at bounding box center [210, 252] width 207 height 78
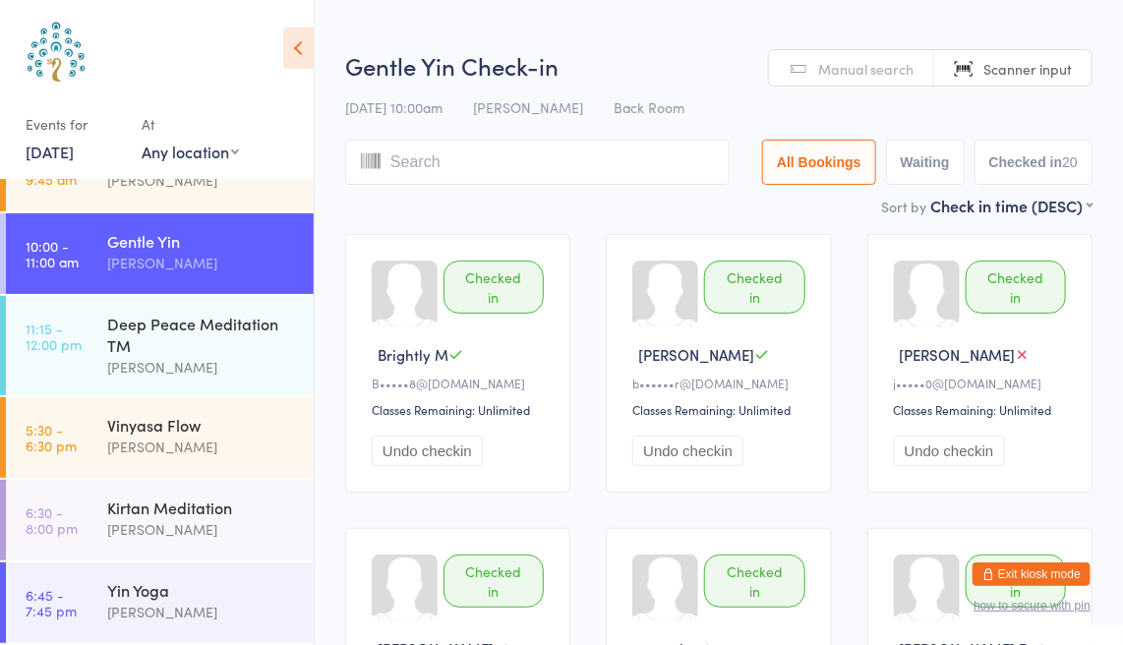
click at [74, 159] on link "[DATE]" at bounding box center [50, 152] width 48 height 22
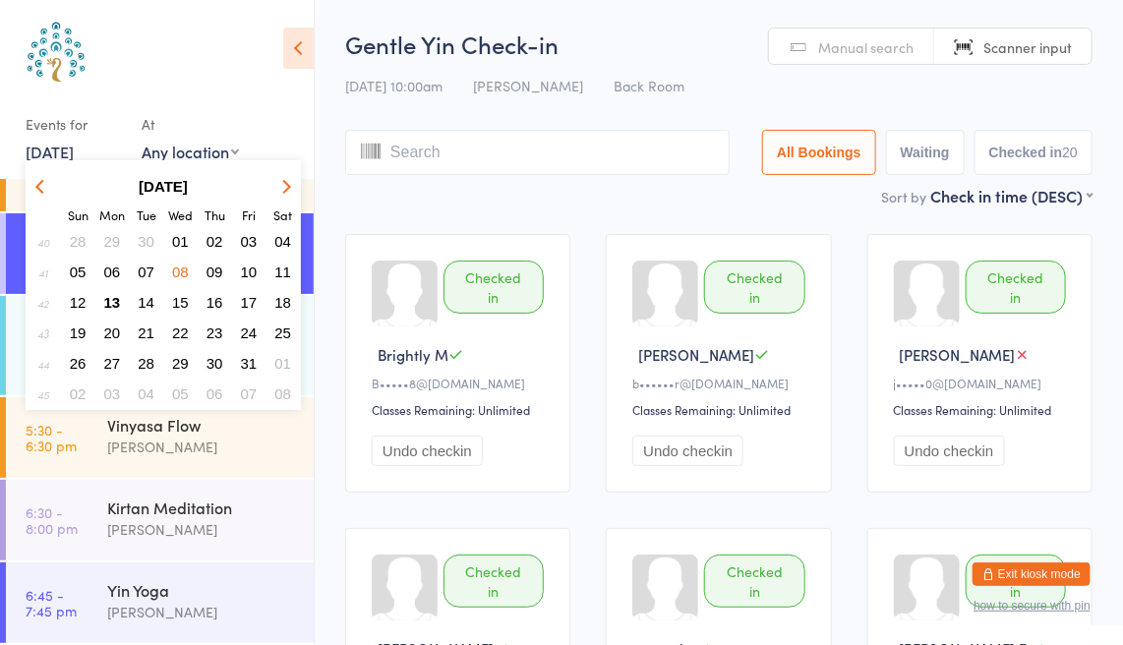
click at [211, 266] on span "09" at bounding box center [215, 272] width 17 height 17
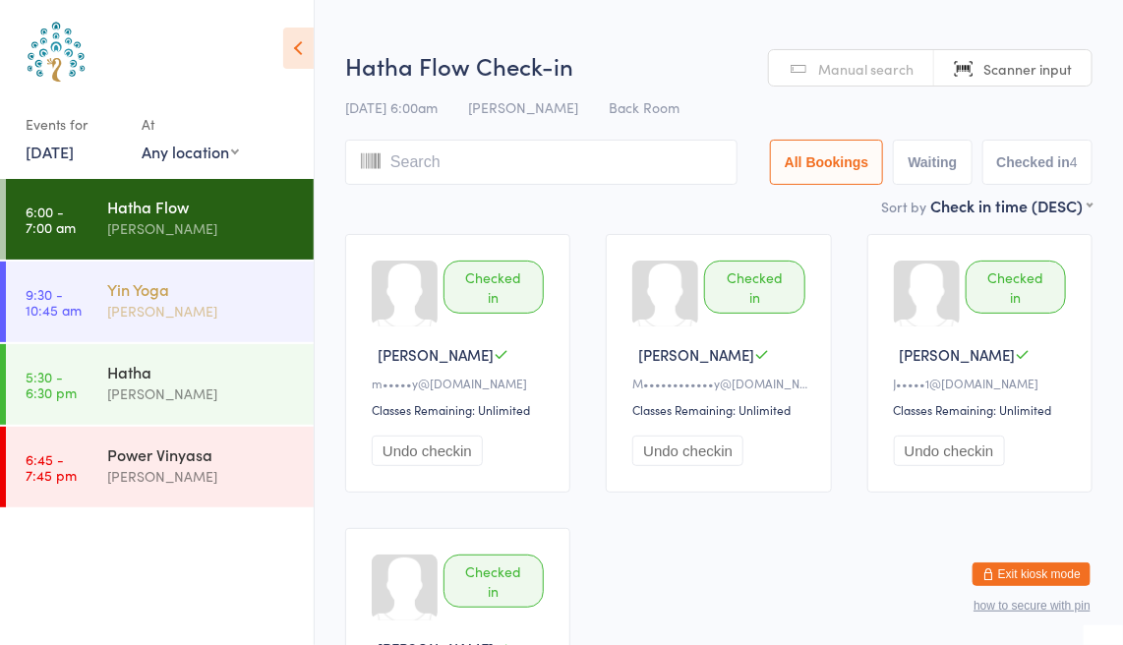
click at [211, 316] on div "[PERSON_NAME]" at bounding box center [202, 311] width 190 height 23
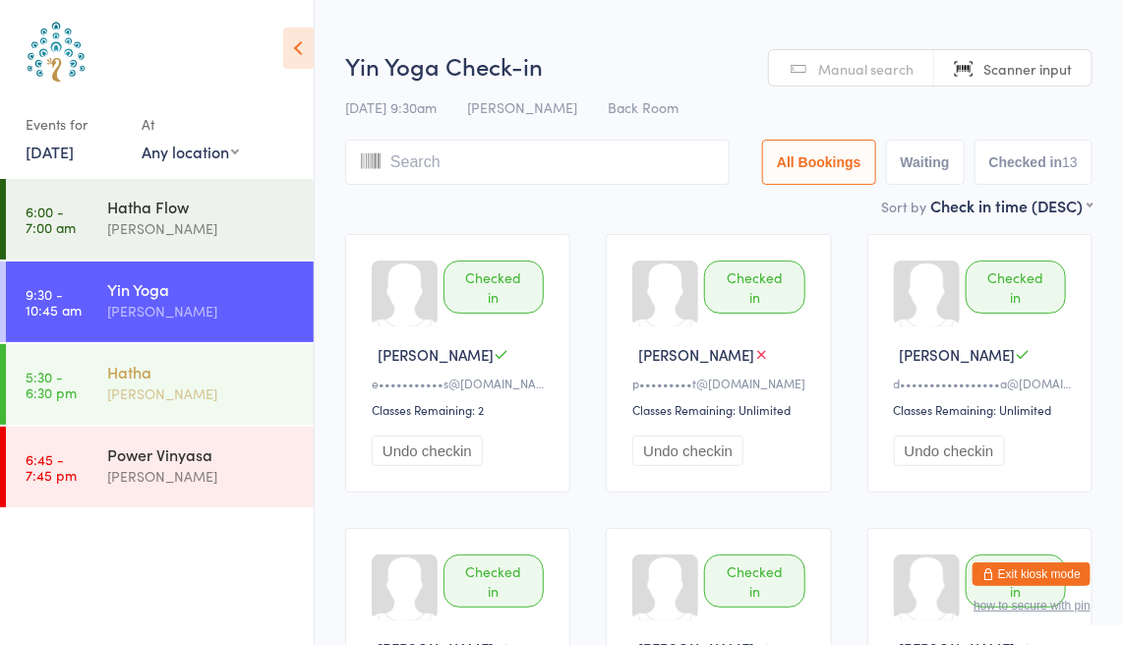
click at [194, 377] on div "Hatha" at bounding box center [202, 372] width 190 height 22
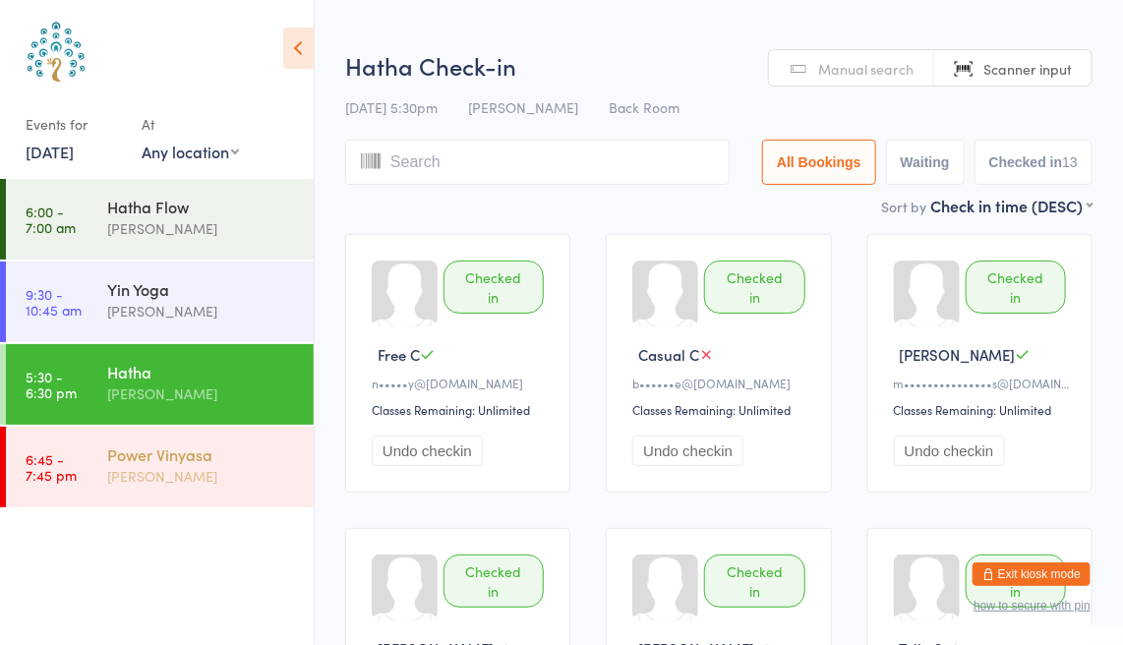
click at [175, 450] on div "Power Vinyasa" at bounding box center [202, 455] width 190 height 22
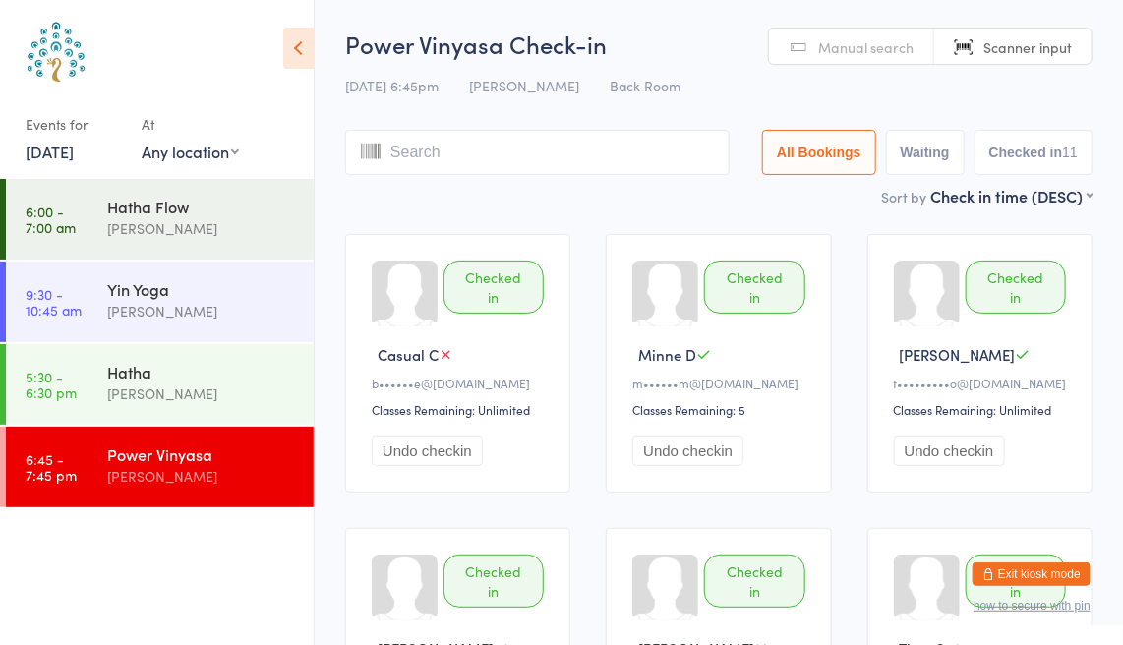
click at [66, 155] on link "[DATE]" at bounding box center [50, 152] width 48 height 22
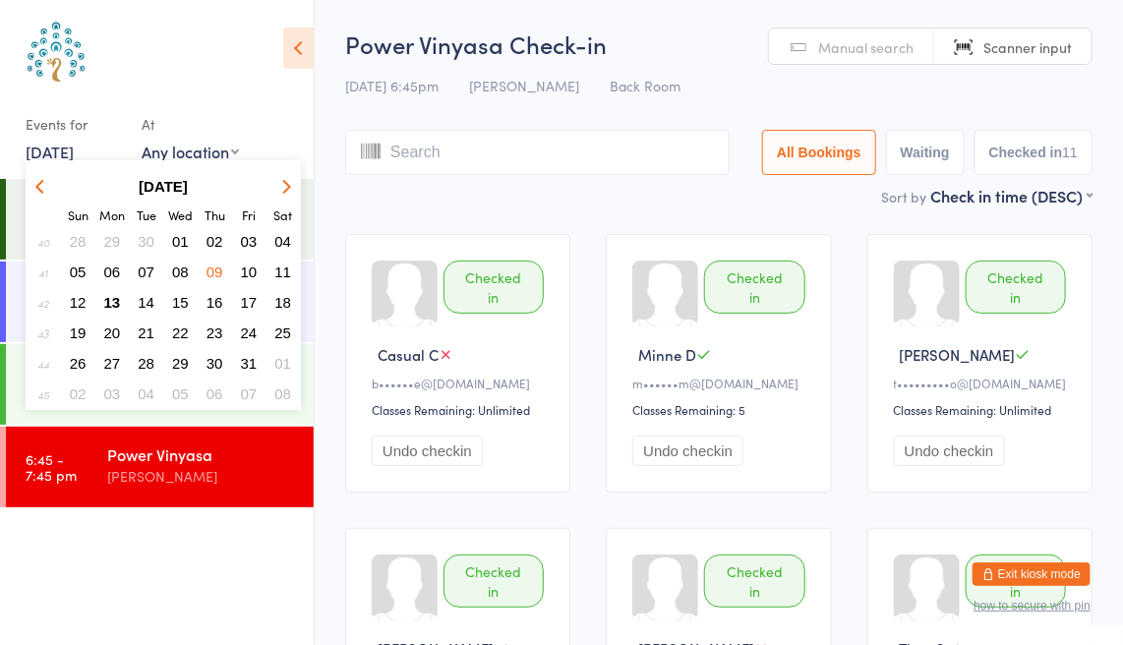
click at [110, 298] on span "13" at bounding box center [112, 302] width 17 height 17
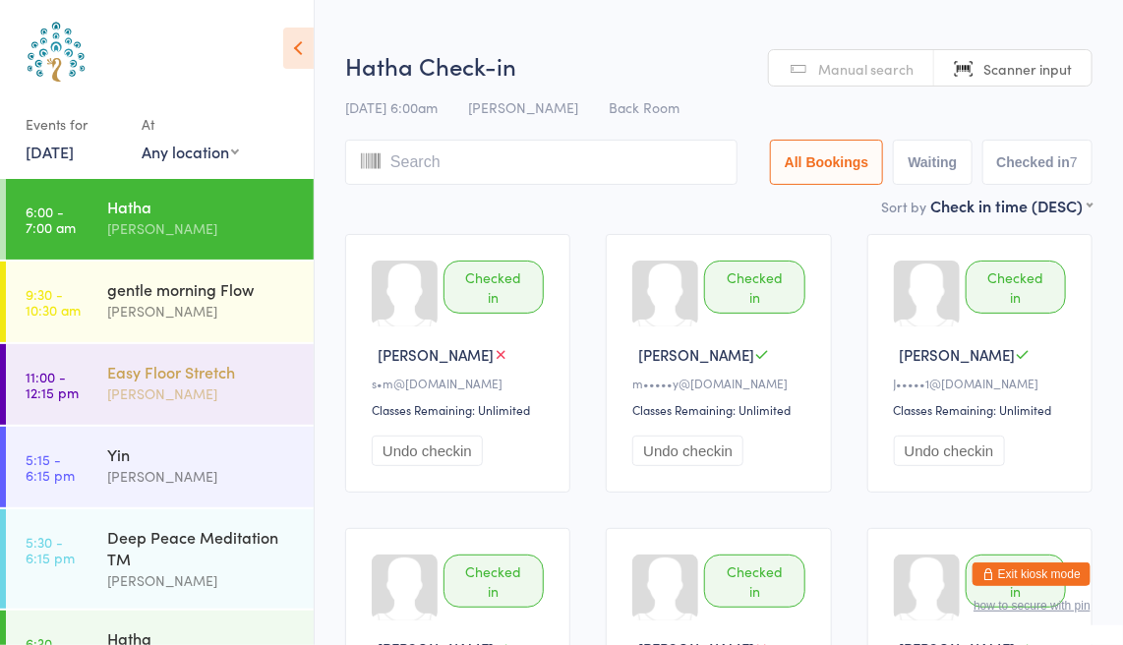
click at [219, 377] on div "Easy Floor Stretch" at bounding box center [202, 372] width 190 height 22
